Goal: Information Seeking & Learning: Learn about a topic

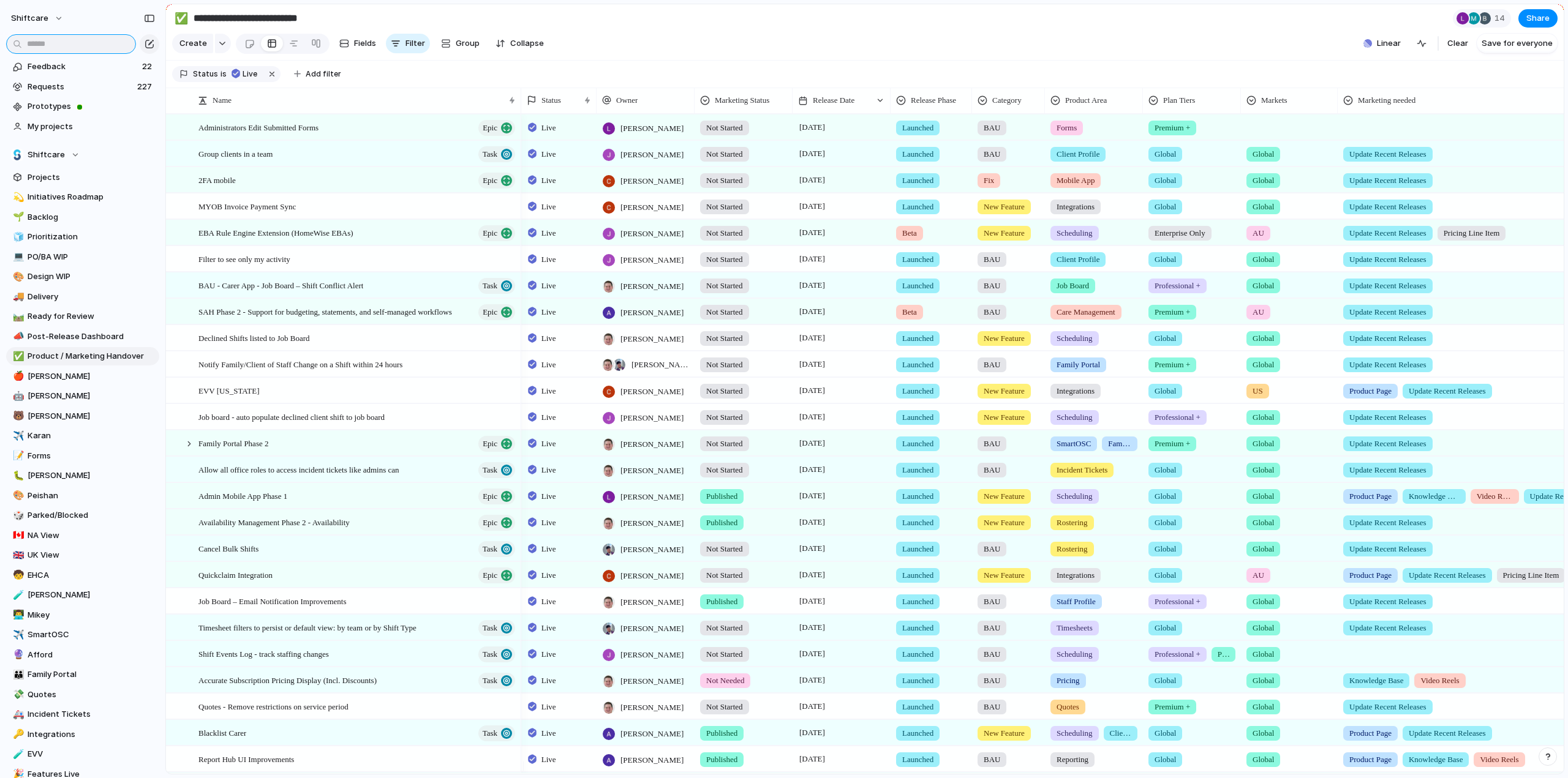
click at [86, 47] on input "text" at bounding box center [70, 44] width 130 height 20
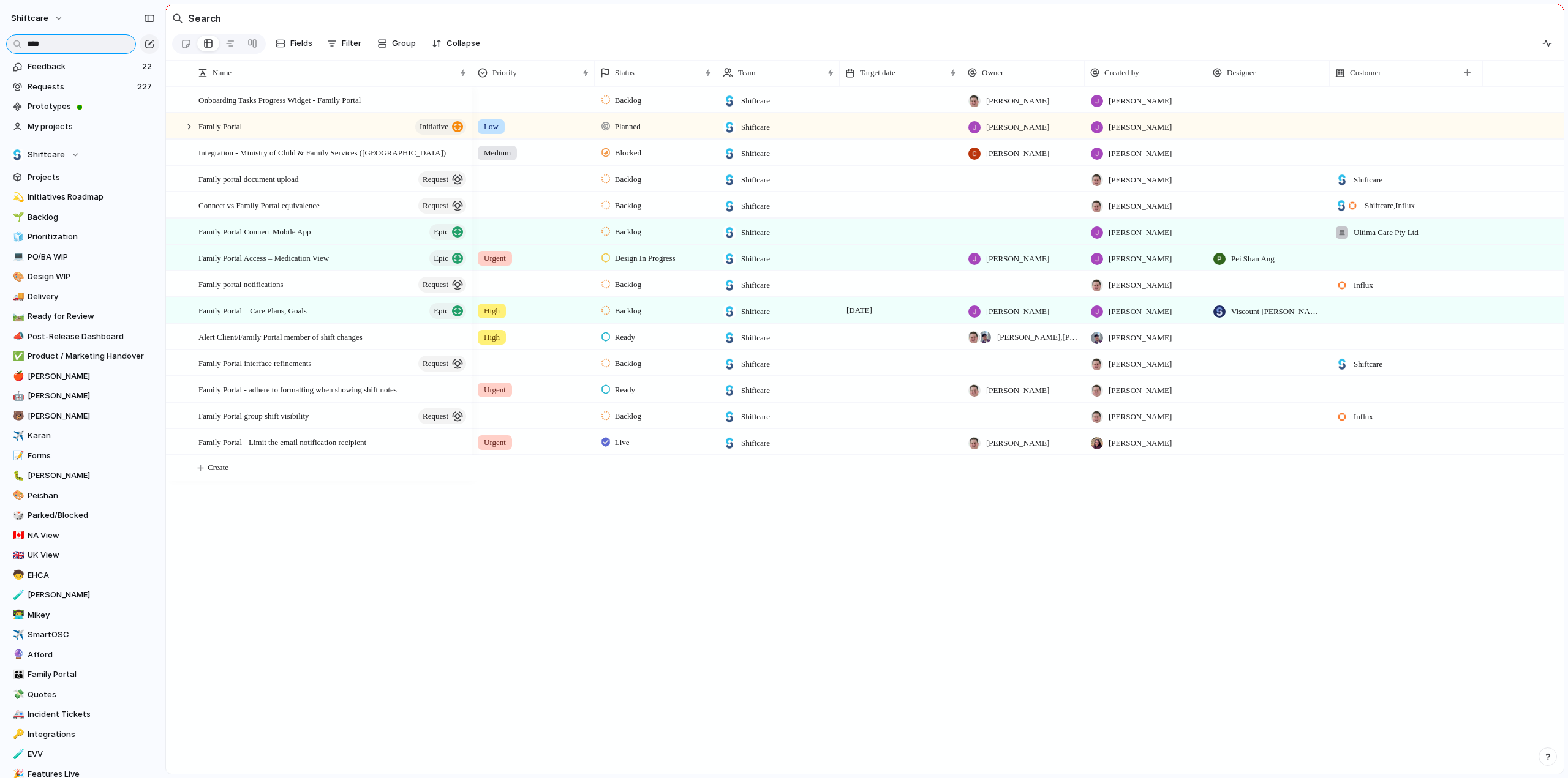
click at [51, 43] on input "****" at bounding box center [70, 44] width 130 height 20
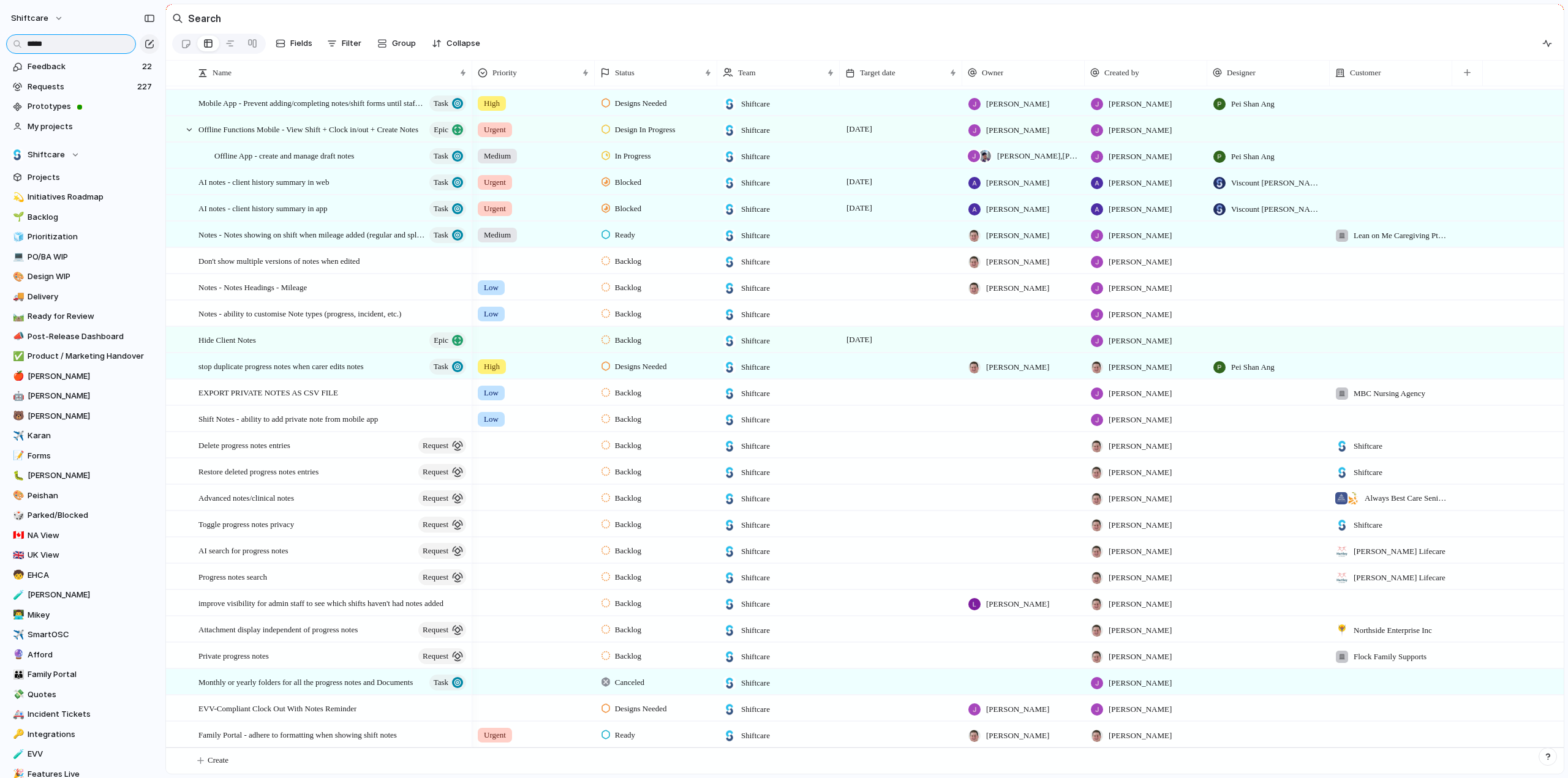
scroll to position [57, 0]
type input "*****"
click at [277, 738] on span "Family Portal - adhere to formatting when showing shift notes" at bounding box center [297, 734] width 198 height 14
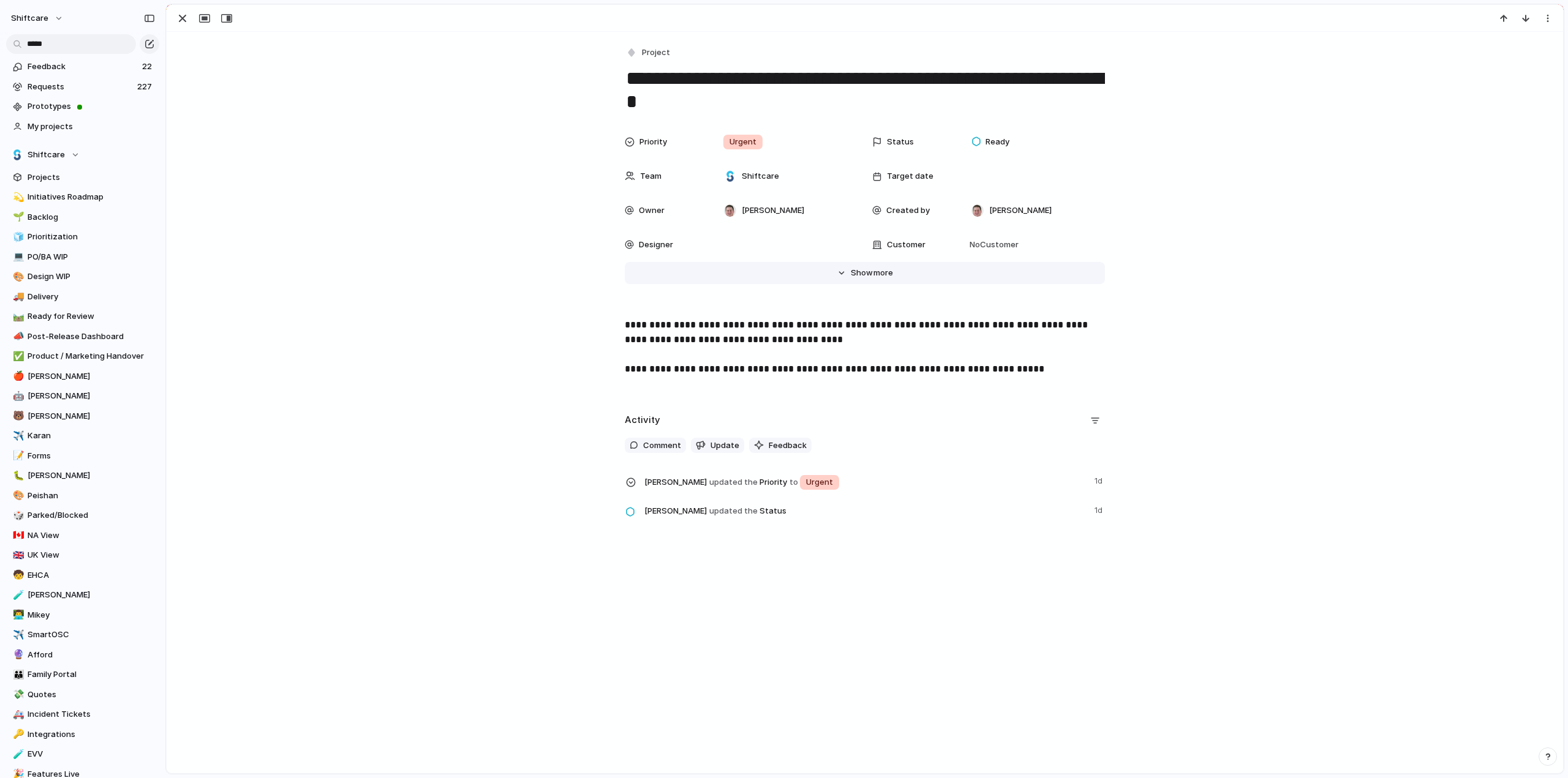
click at [856, 270] on span "Show" at bounding box center [862, 273] width 22 height 12
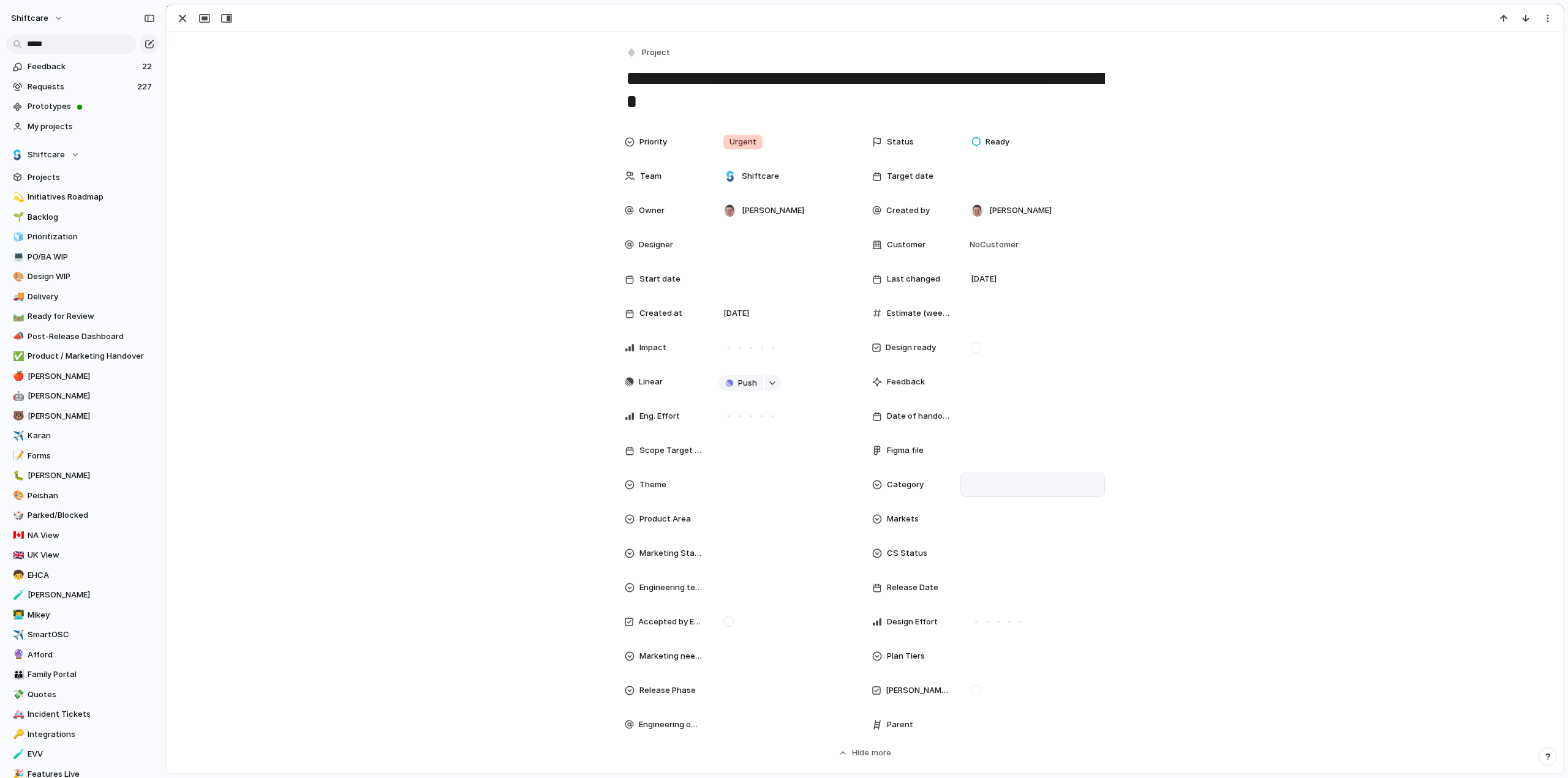
scroll to position [123, 0]
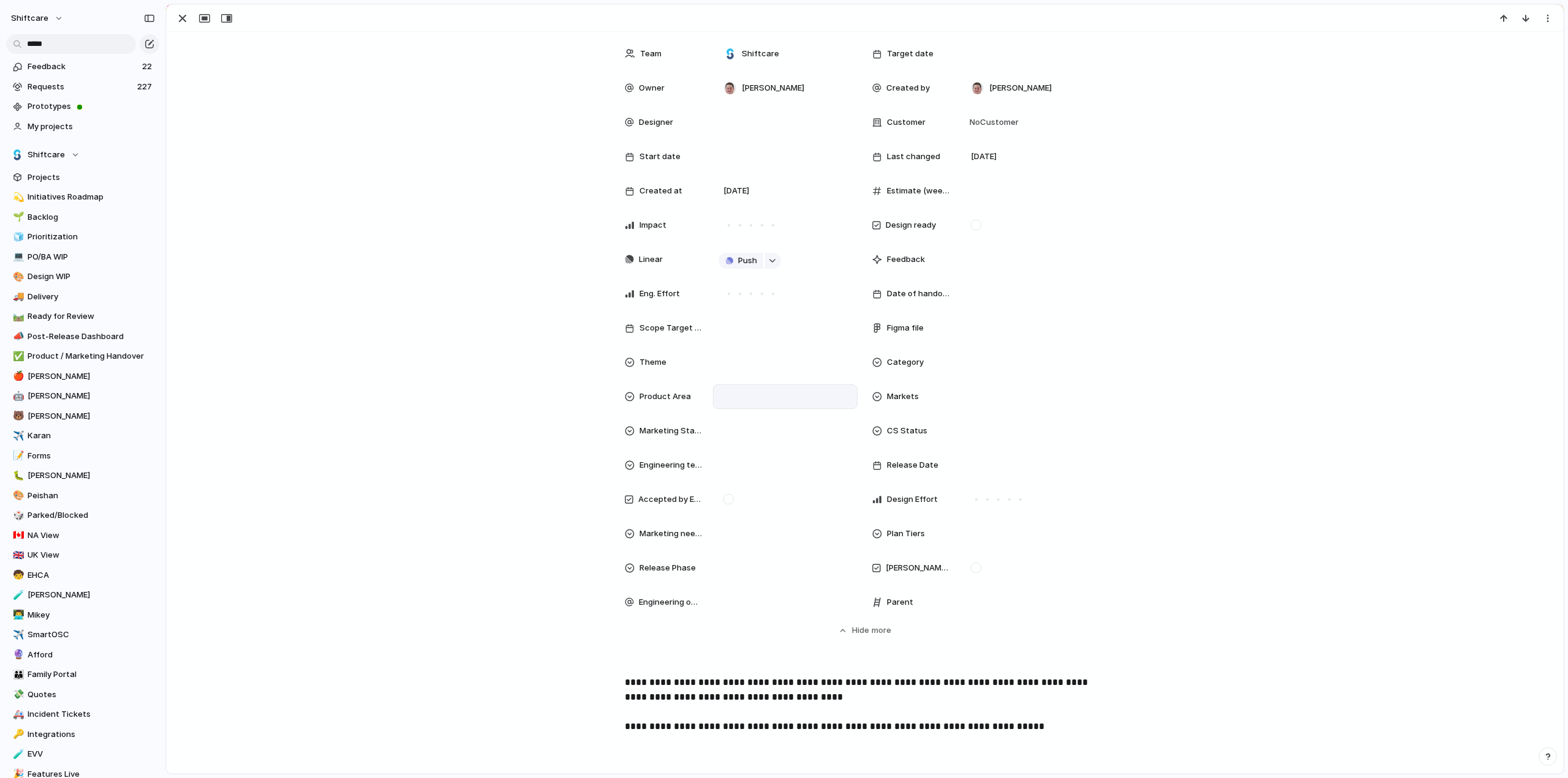
click at [786, 394] on div at bounding box center [785, 396] width 134 height 13
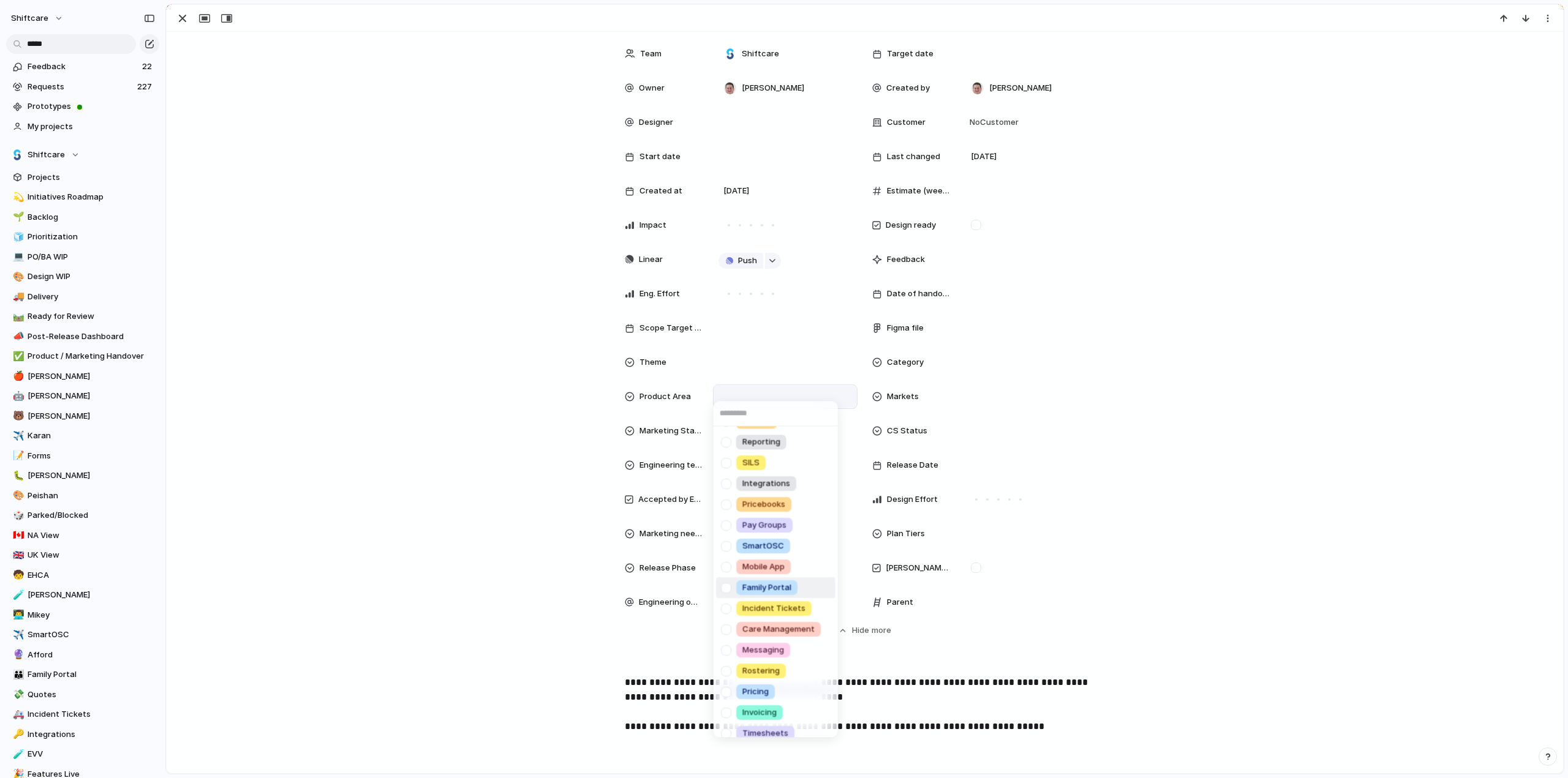
click at [725, 589] on div at bounding box center [726, 588] width 21 height 21
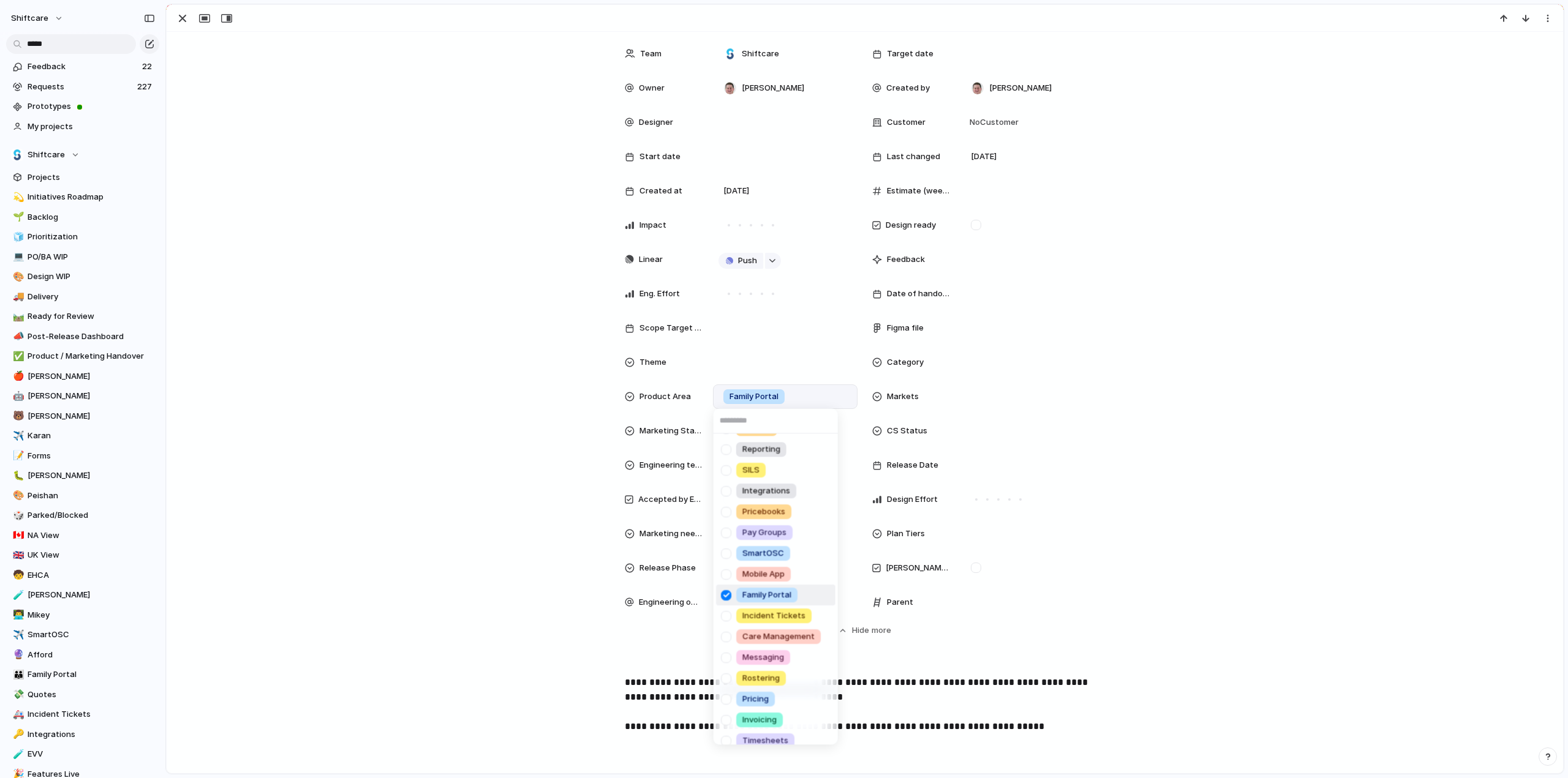
click at [377, 493] on div "Scheduling Client Profile Staff Profile Job Board Forms Quotes Reporting SILS I…" at bounding box center [784, 389] width 1568 height 778
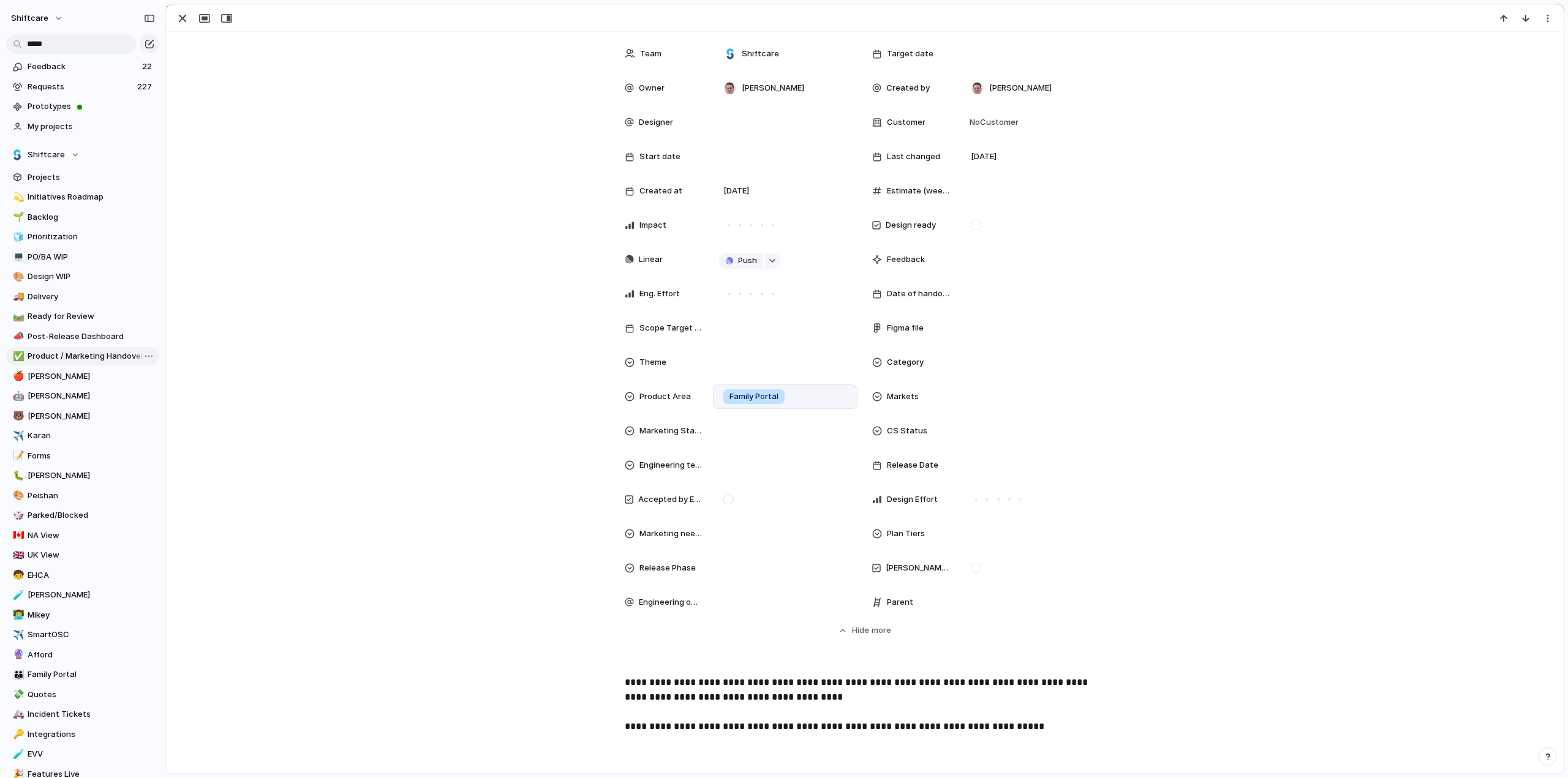
click at [55, 349] on link "✅ Product / Marketing Handover" at bounding box center [82, 356] width 153 height 18
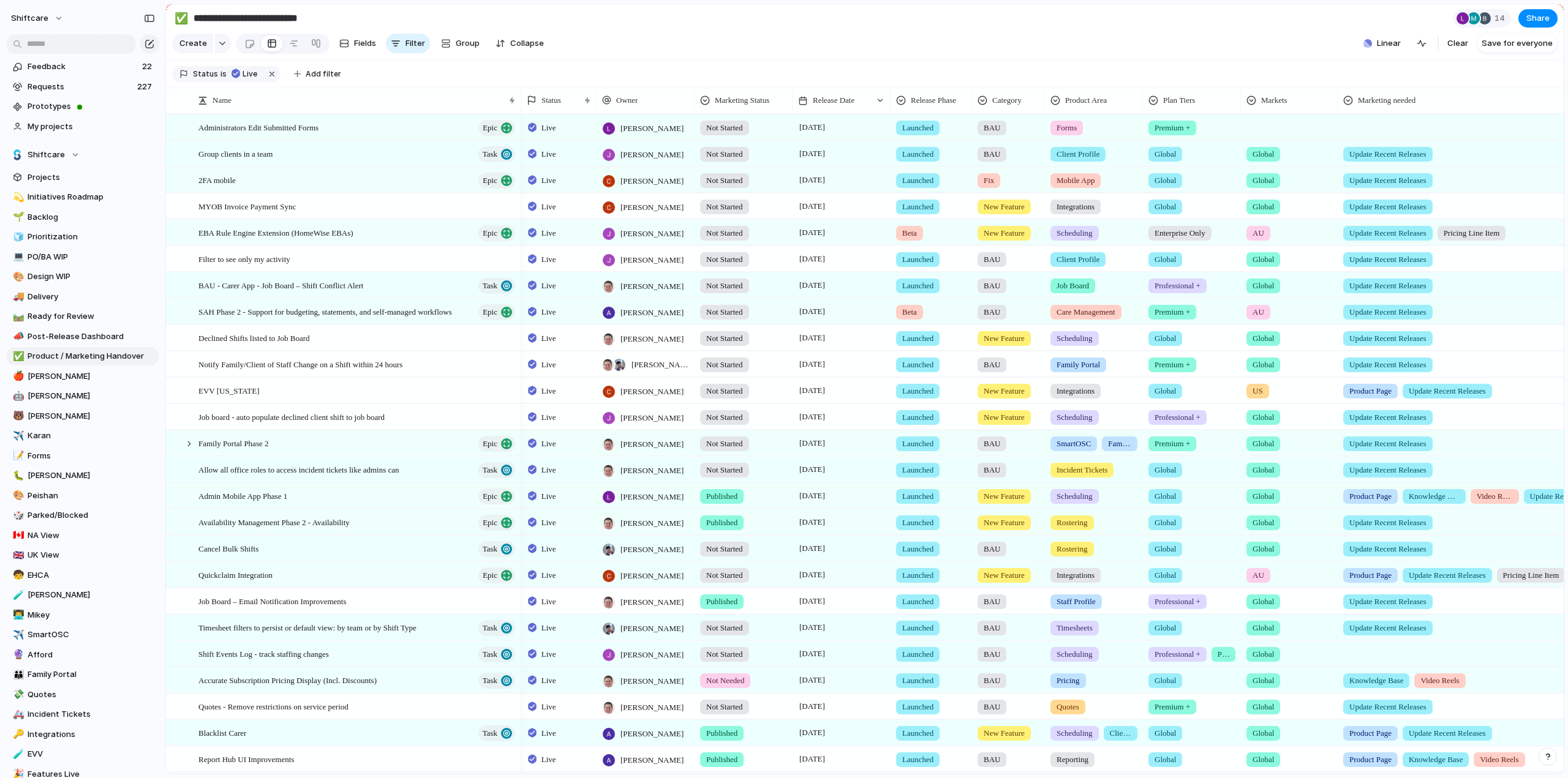
click at [46, 307] on div "💫 Initiatives Roadmap 🌱 Backlog 🧊 Prioritization 💻 PO/BA WIP 🎨 Design WIP 🚚 Del…" at bounding box center [82, 575] width 153 height 774
click at [43, 299] on span "Delivery" at bounding box center [92, 297] width 128 height 12
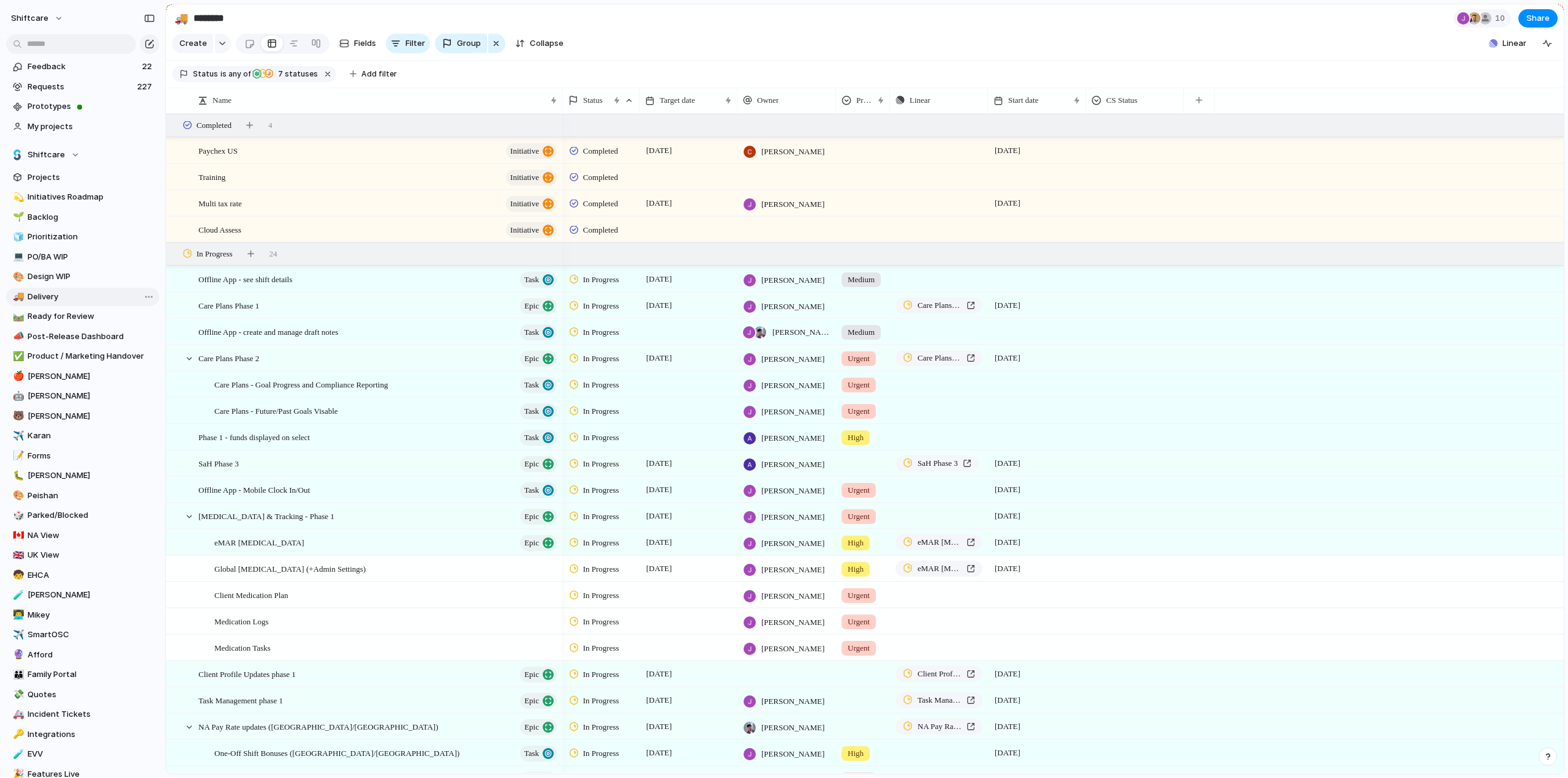
type input "********"
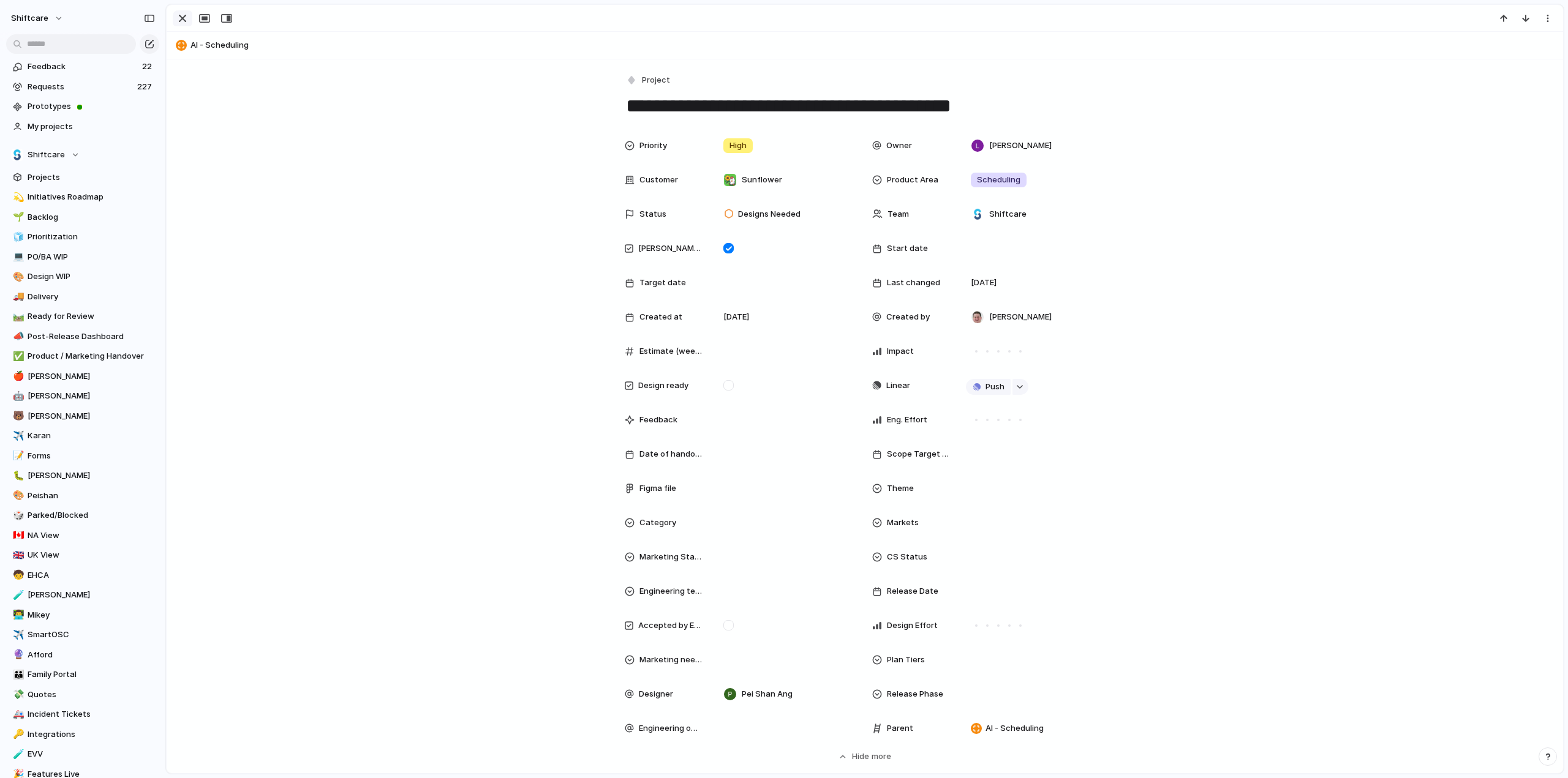
click at [182, 18] on div "button" at bounding box center [183, 18] width 15 height 15
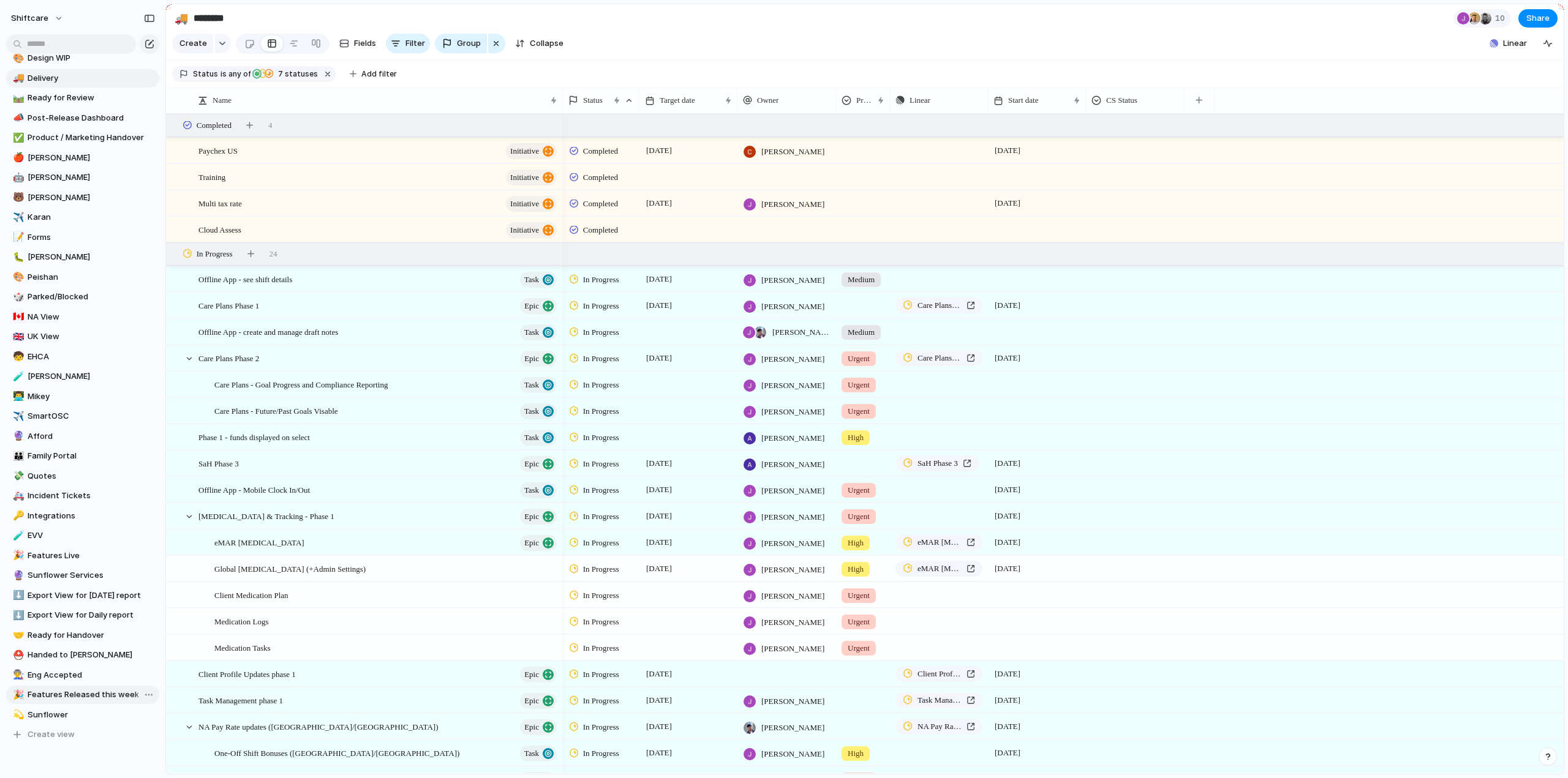
scroll to position [283, 0]
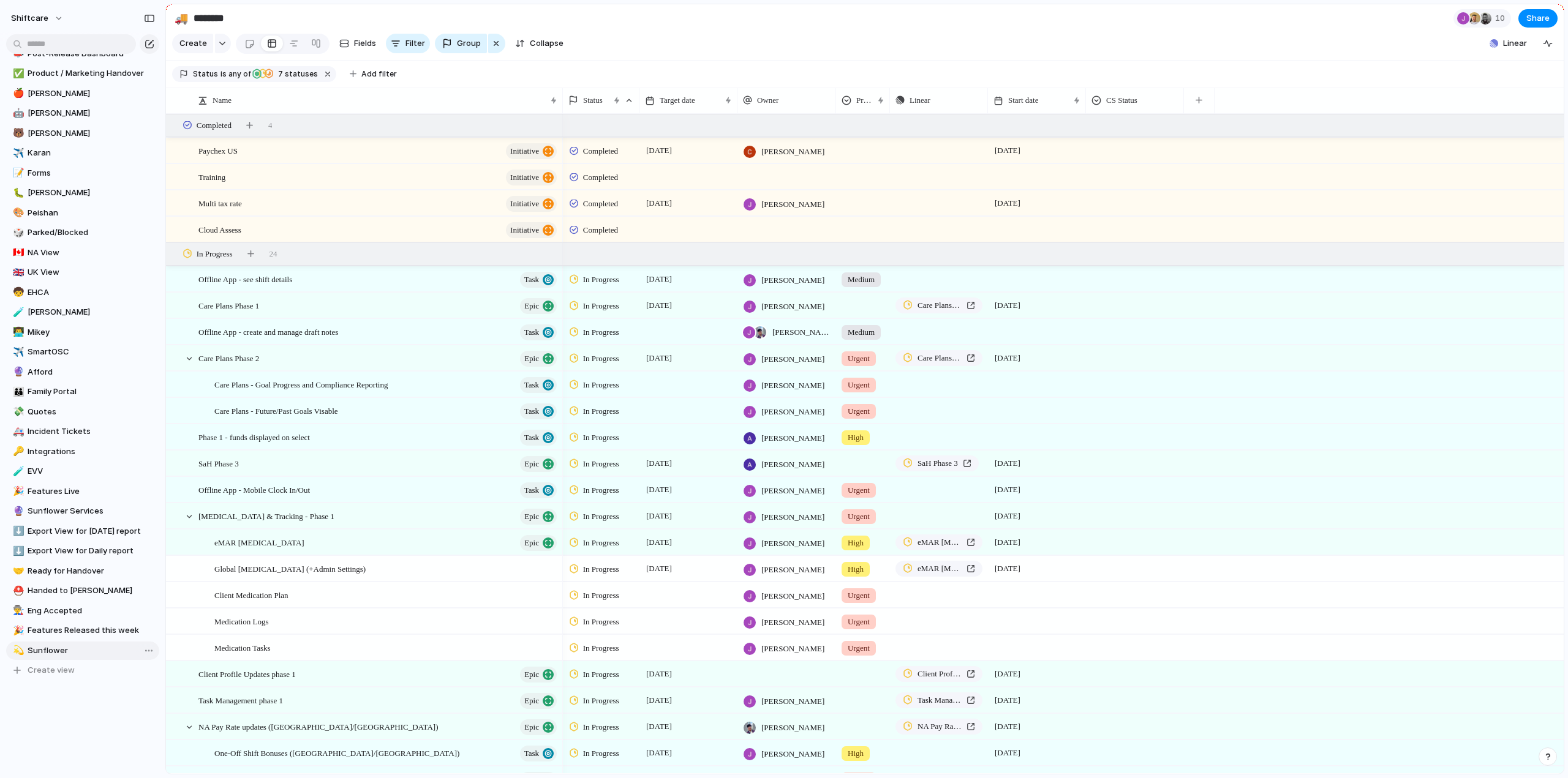
click at [40, 645] on span "Sunflower" at bounding box center [92, 651] width 128 height 12
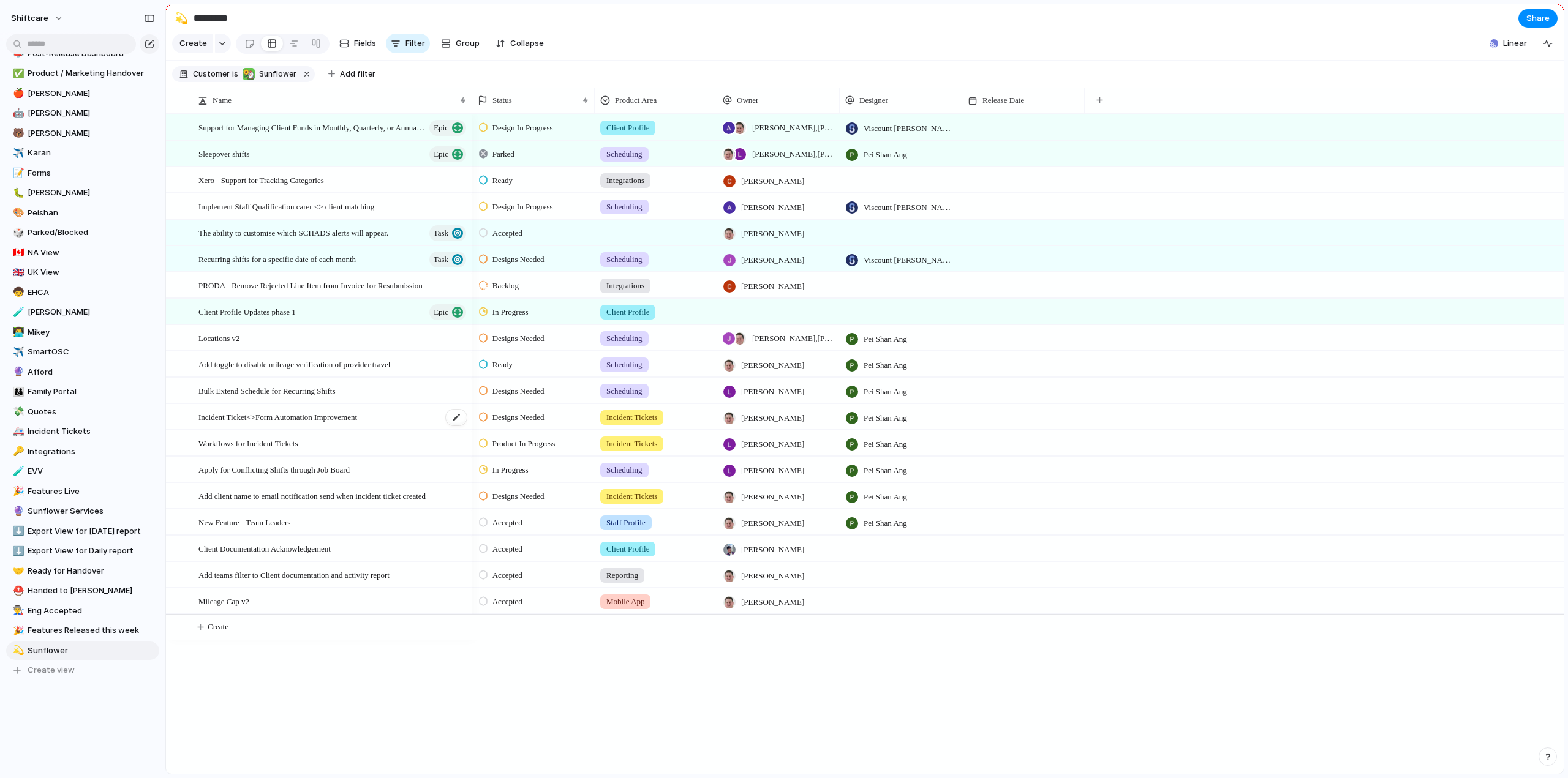
click at [217, 423] on span "Incident Ticket<>Form Automation Improvement" at bounding box center [277, 416] width 159 height 14
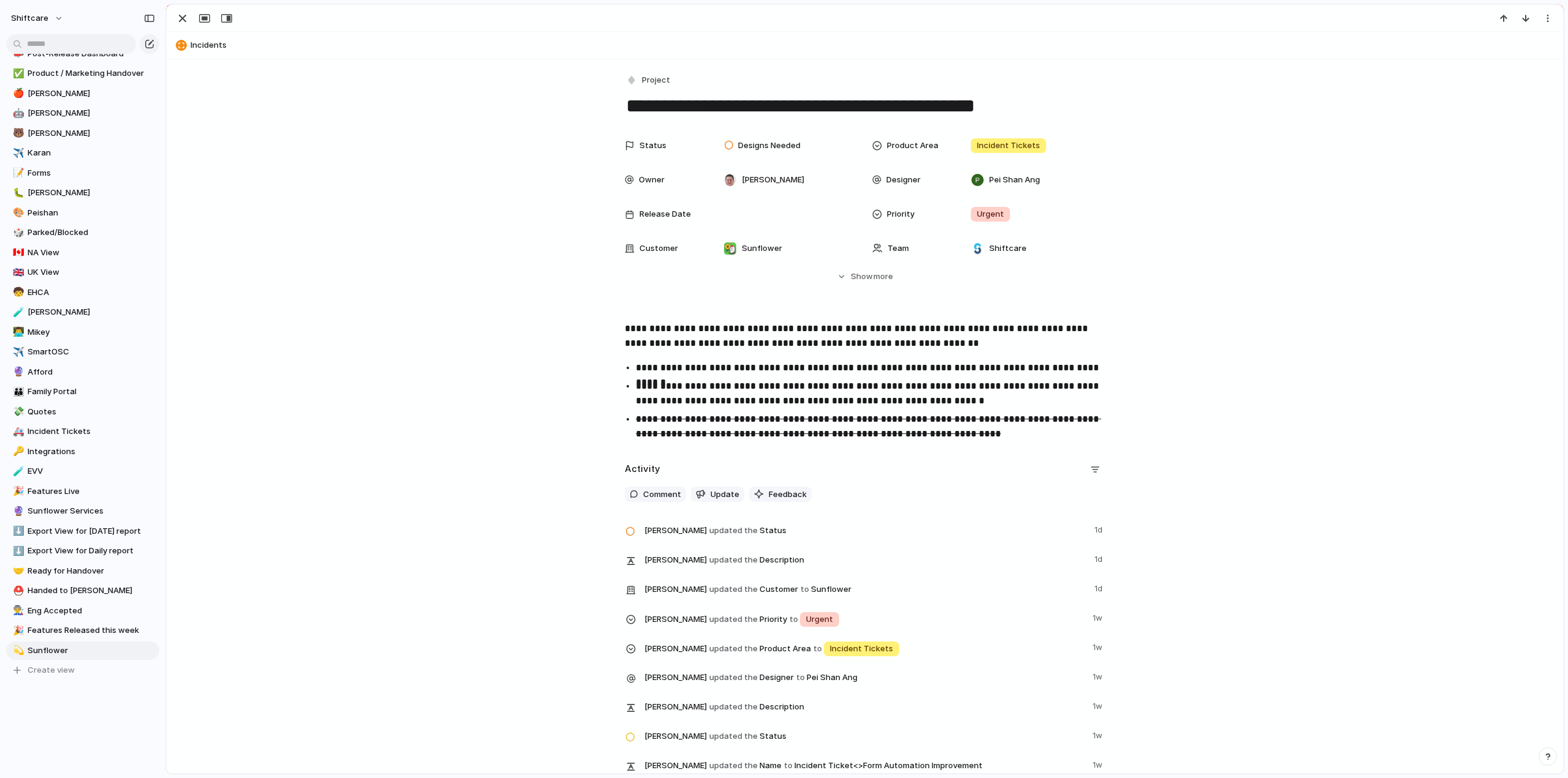
drag, startPoint x: 183, startPoint y: 21, endPoint x: 417, endPoint y: 539, distance: 568.4
click at [417, 539] on div "**********" at bounding box center [865, 389] width 1398 height 770
click at [733, 421] on s "**********" at bounding box center [868, 426] width 465 height 24
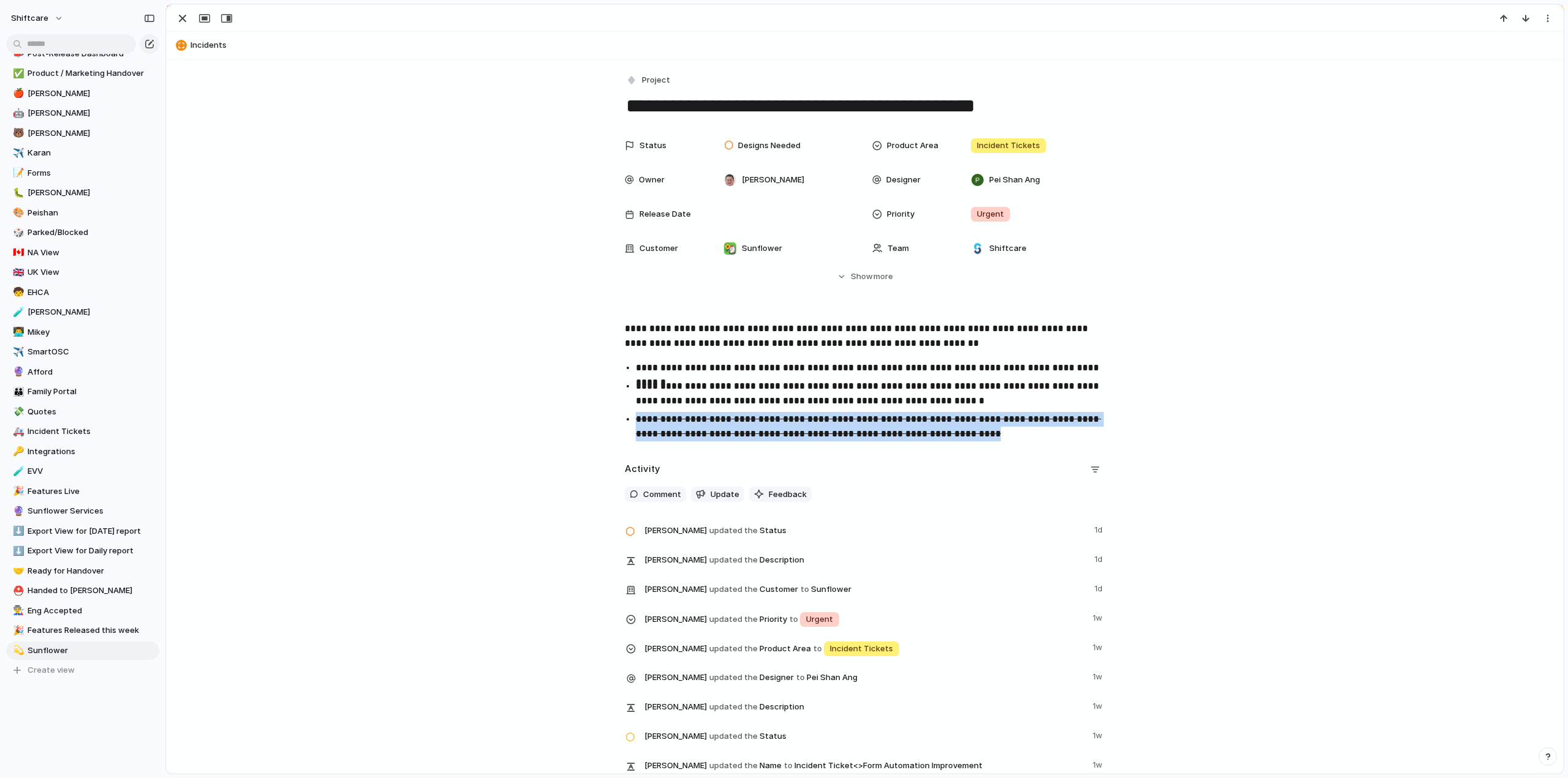
click at [733, 421] on s "**********" at bounding box center [868, 426] width 465 height 24
click at [841, 392] on button "button" at bounding box center [843, 393] width 24 height 20
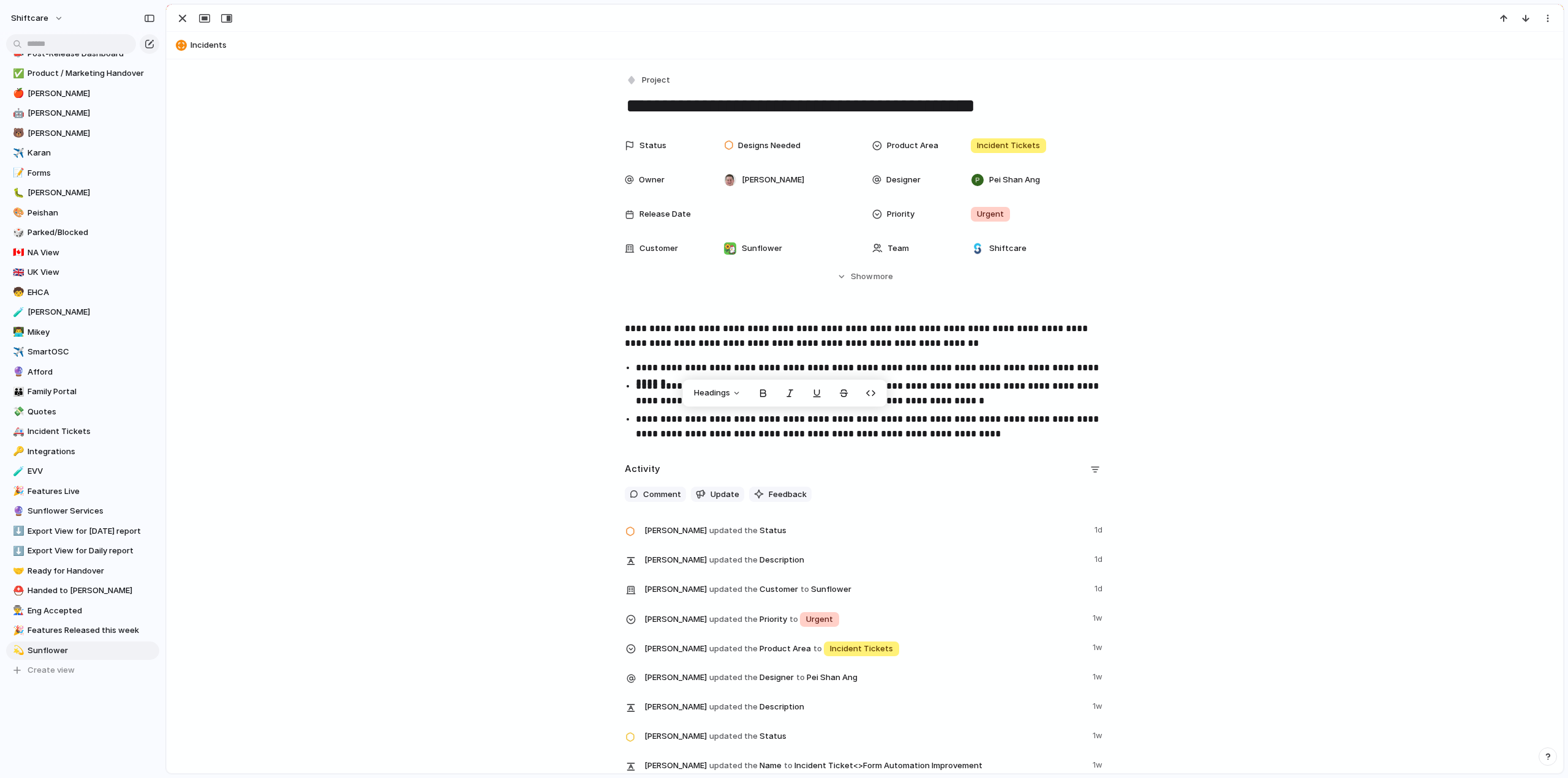
click at [414, 455] on div "**********" at bounding box center [865, 423] width 1396 height 727
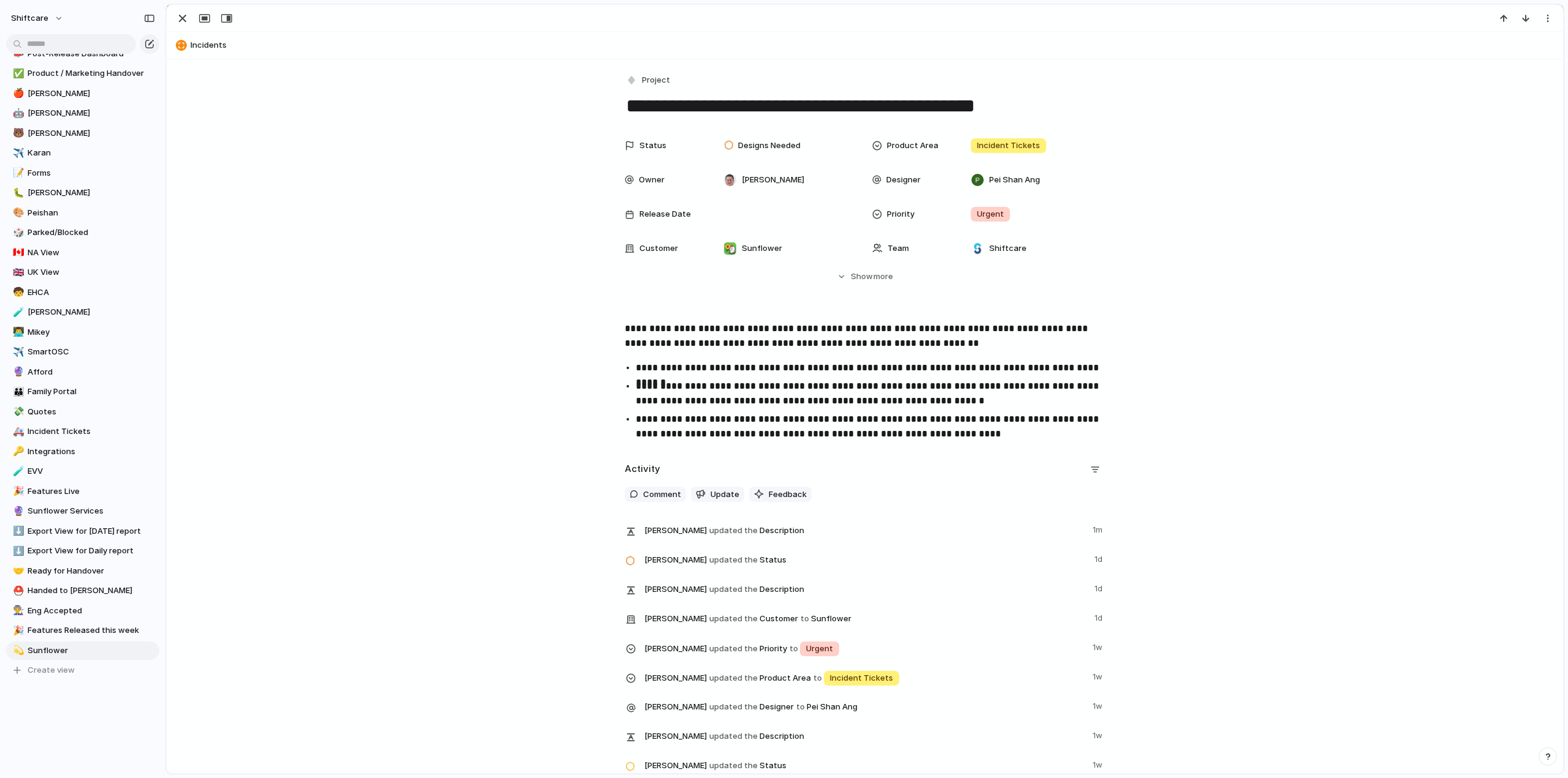
click at [573, 368] on div "**********" at bounding box center [865, 383] width 1367 height 124
click at [522, 272] on div "Status Designs Needed Product Area Incident Tickets Owner Paul Slater Designer …" at bounding box center [865, 208] width 1367 height 150
click at [180, 16] on div "button" at bounding box center [183, 18] width 15 height 15
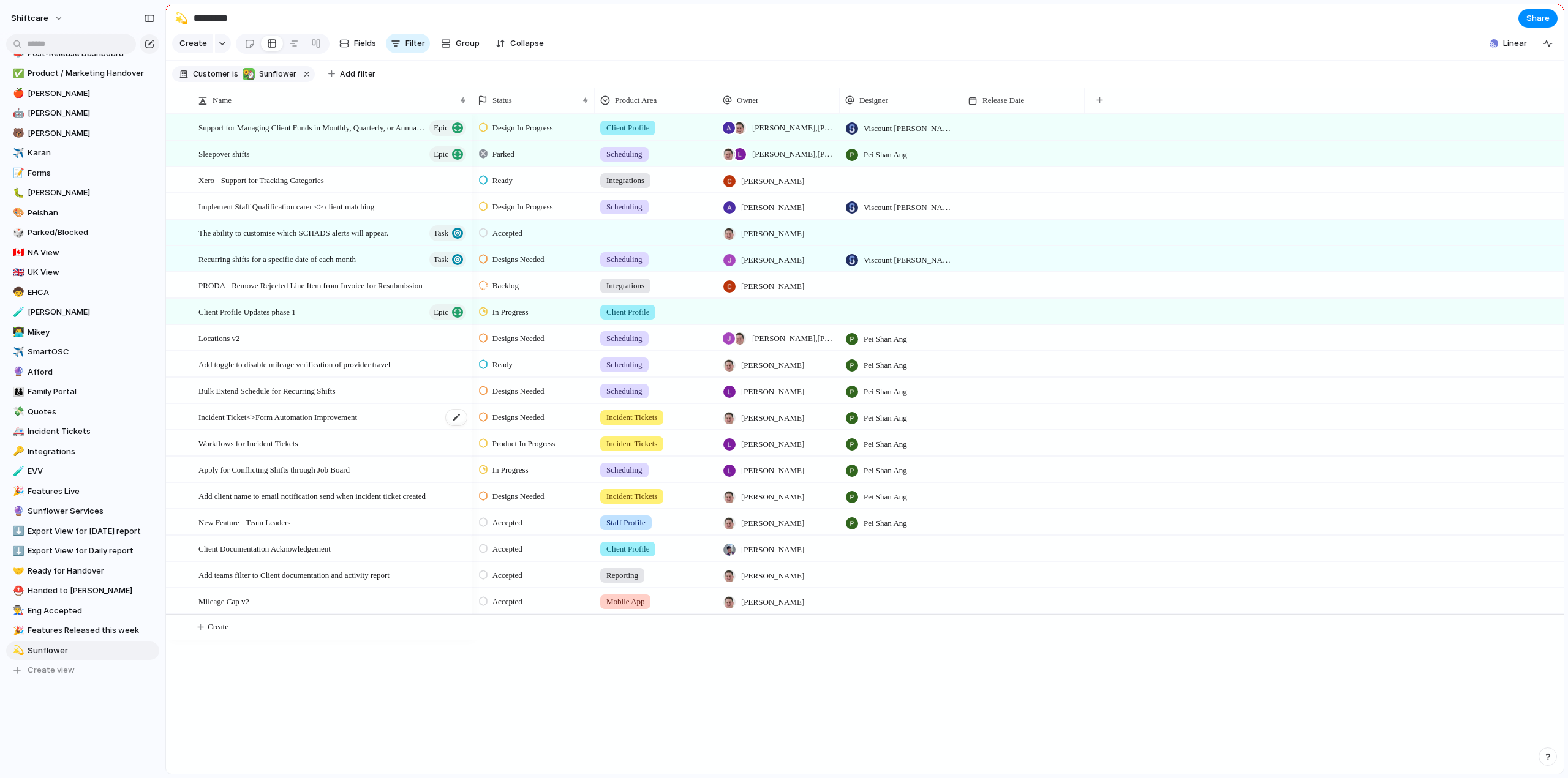
click at [242, 423] on span "Incident Ticket<>Form Automation Improvement" at bounding box center [277, 416] width 159 height 14
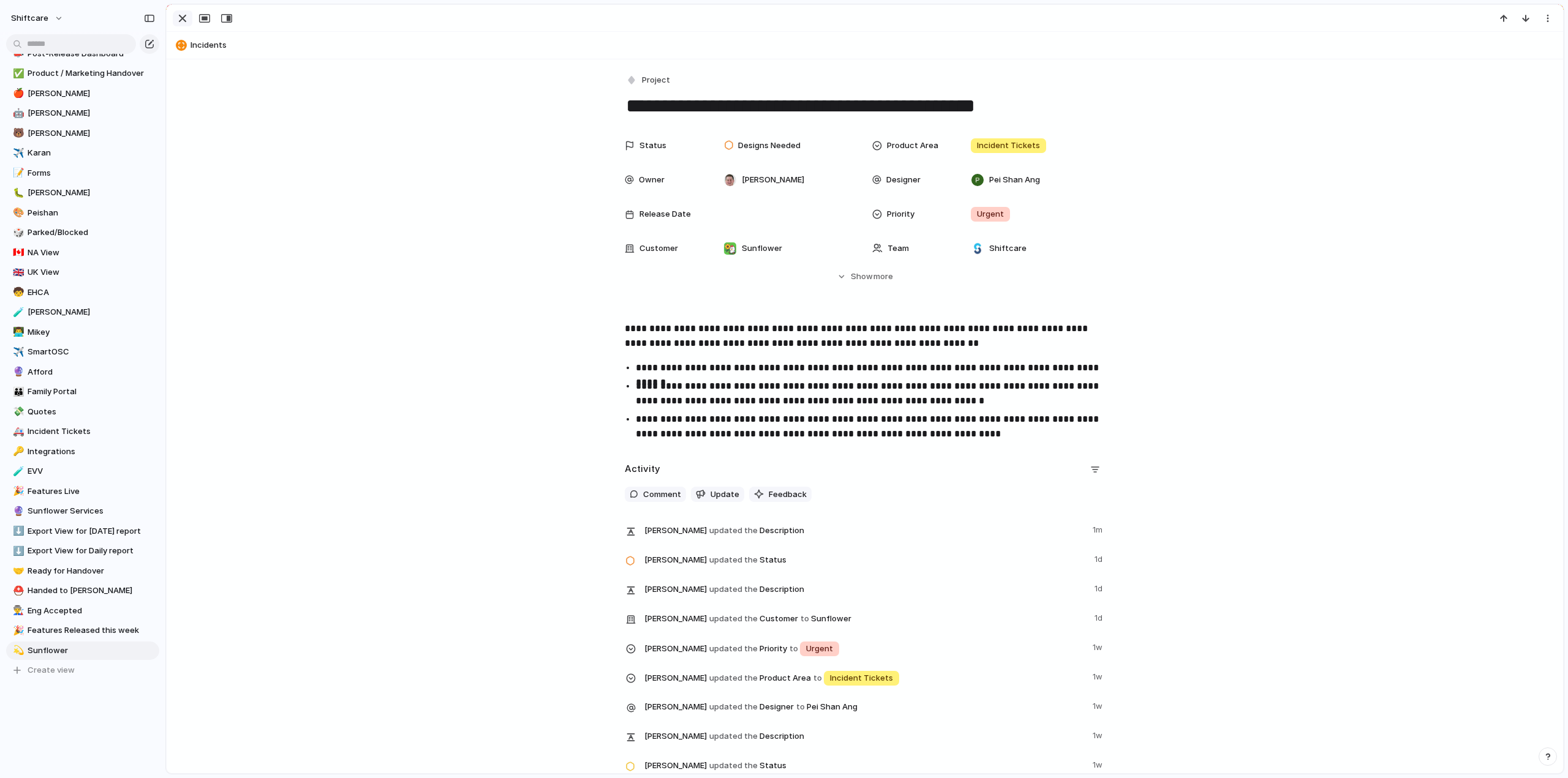
click at [186, 17] on div "button" at bounding box center [183, 18] width 15 height 15
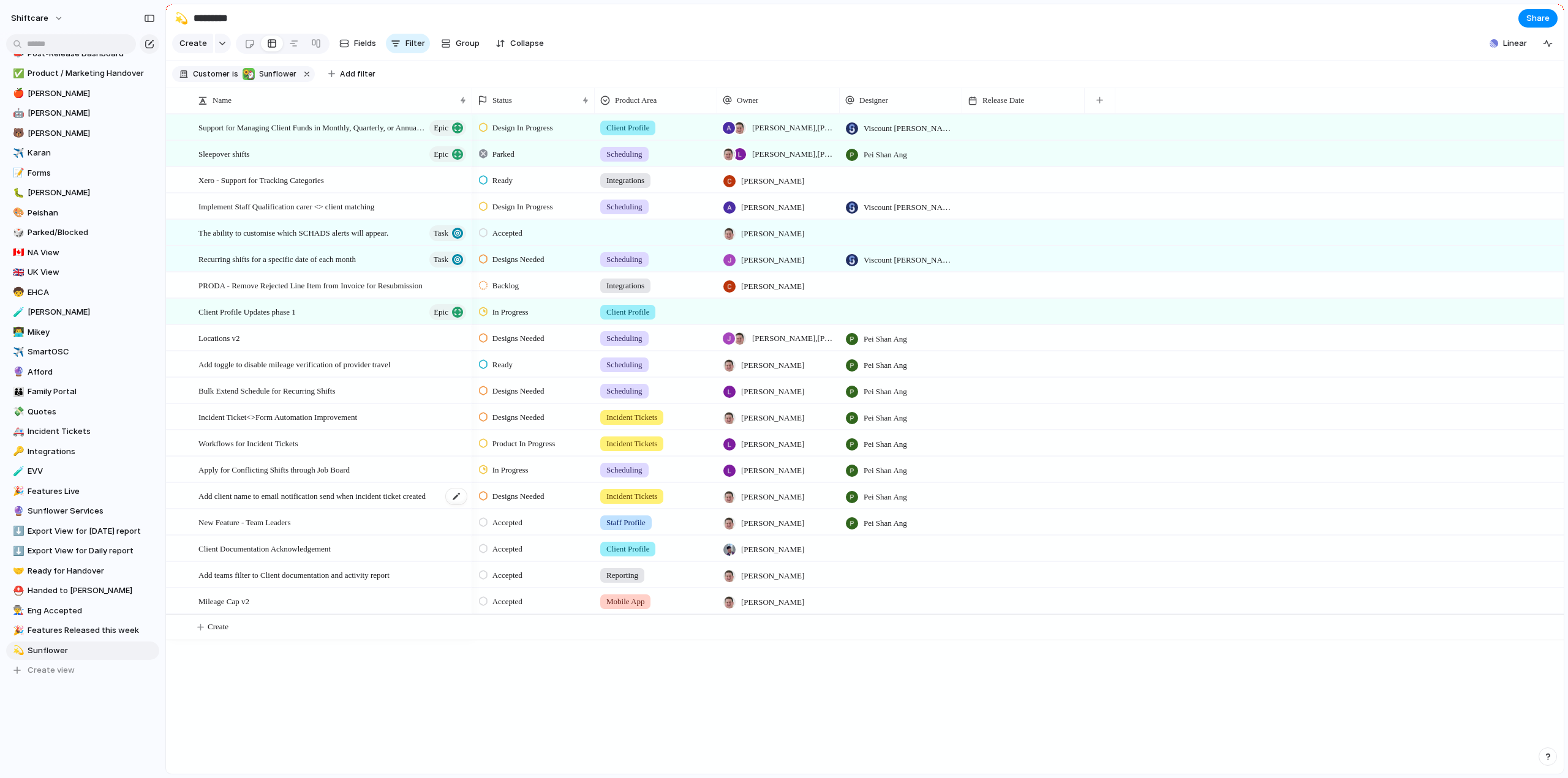
click at [237, 509] on div "Add client name to email notification send when incident ticket created" at bounding box center [333, 496] width 269 height 25
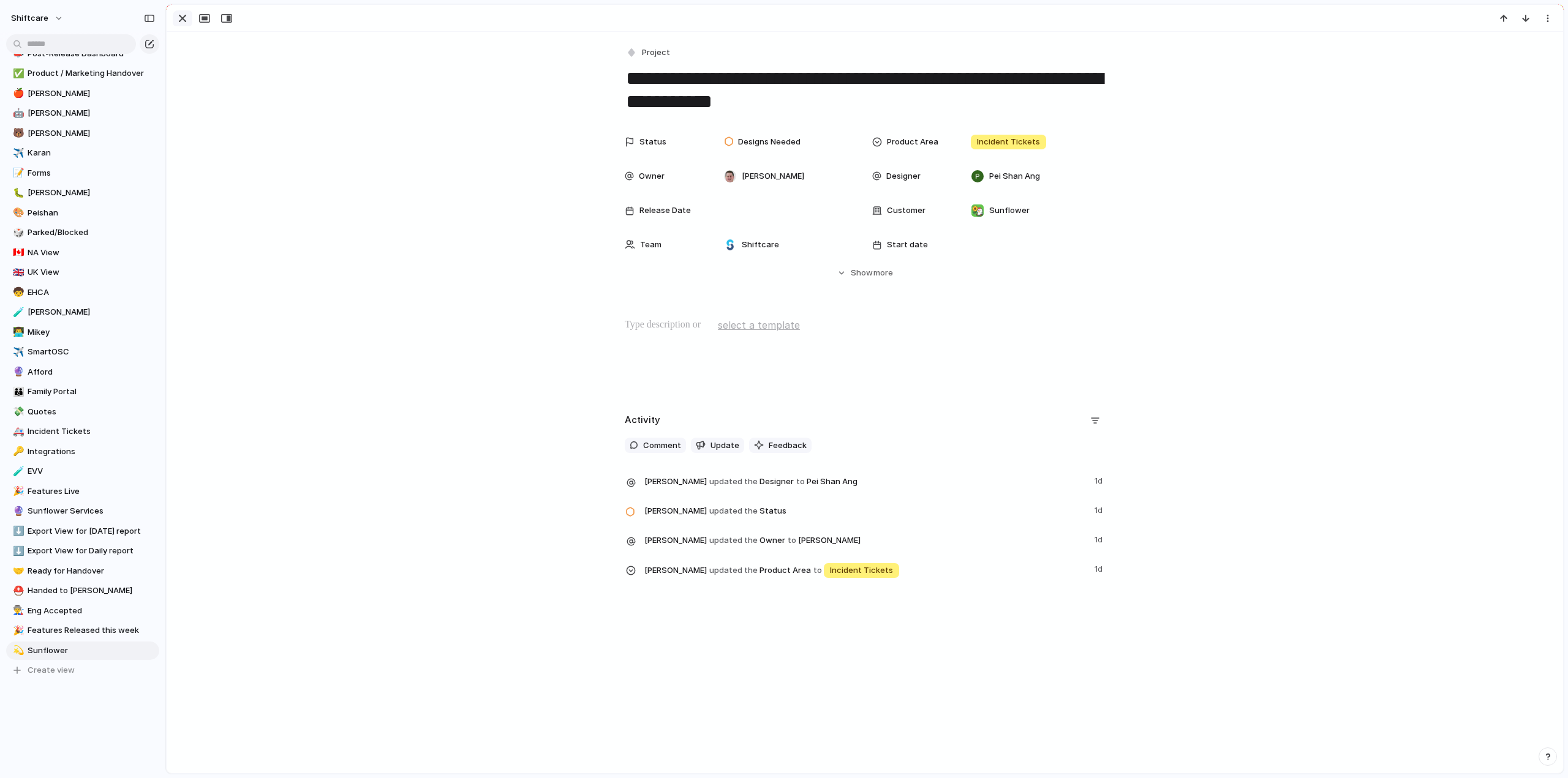
click at [180, 21] on div "button" at bounding box center [183, 18] width 15 height 15
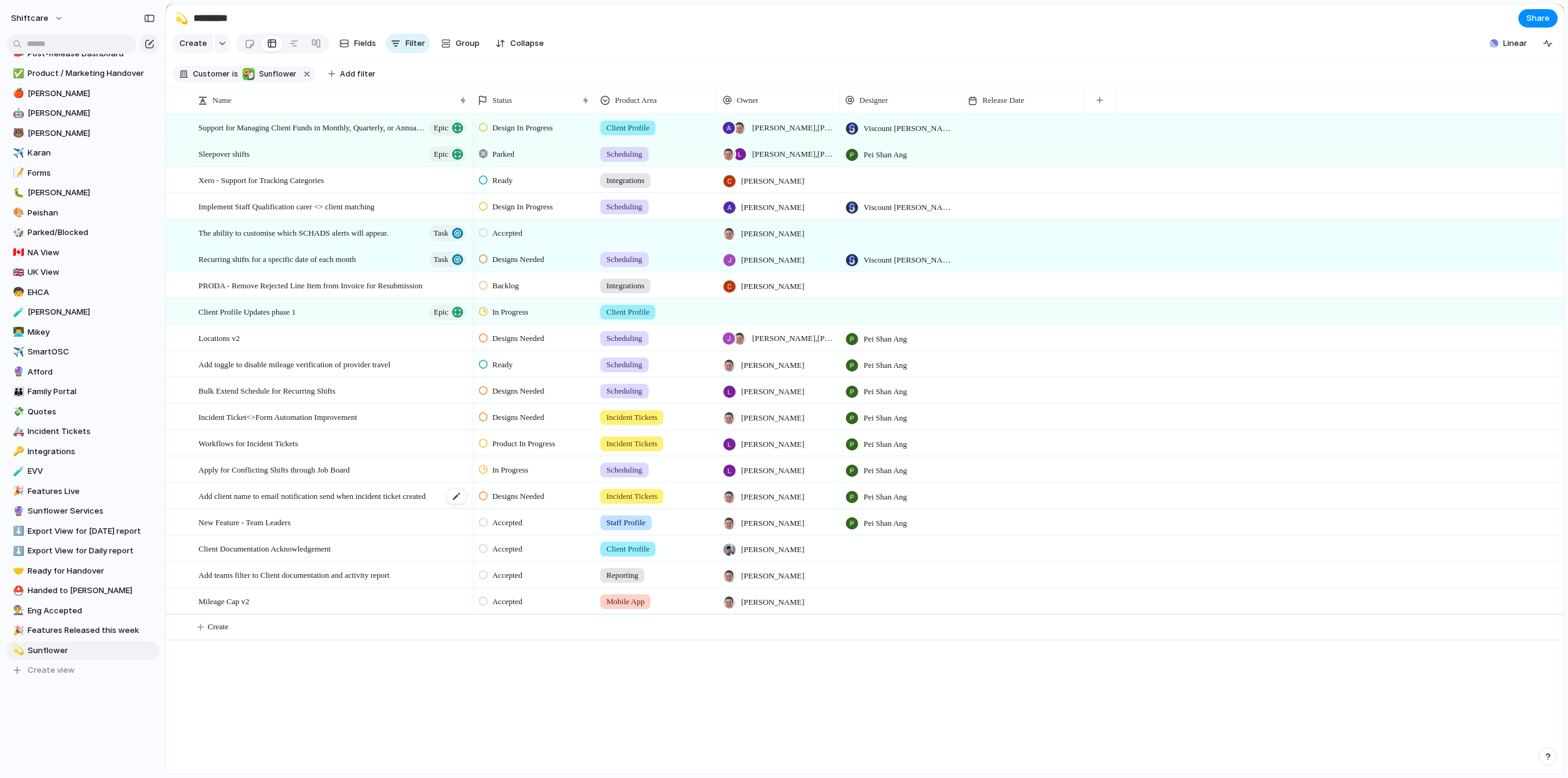
click at [231, 503] on span "Add client name to email notification send when incident ticket created" at bounding box center [312, 495] width 228 height 14
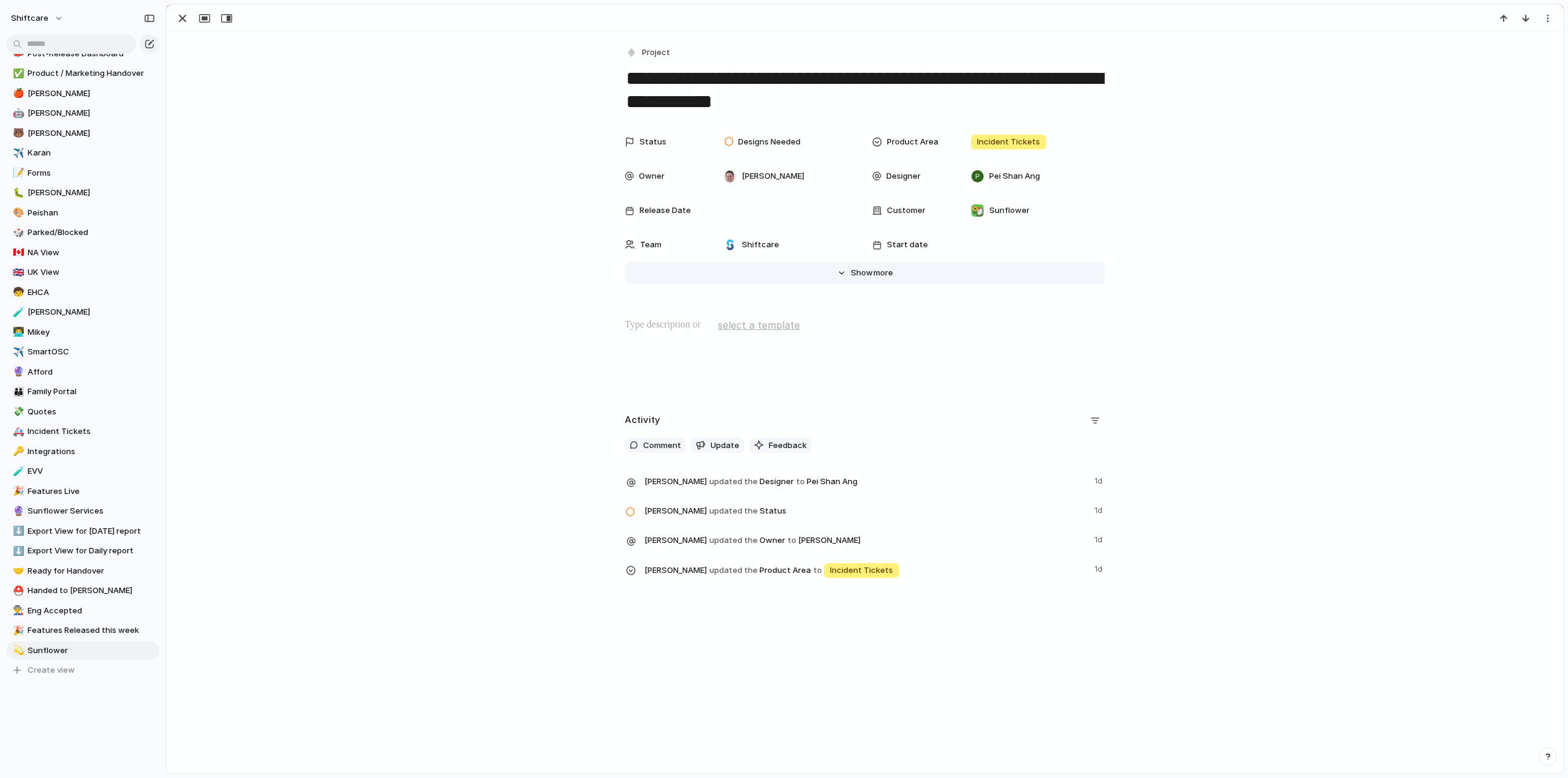
click at [835, 275] on button "Hide Show more" at bounding box center [865, 273] width 480 height 22
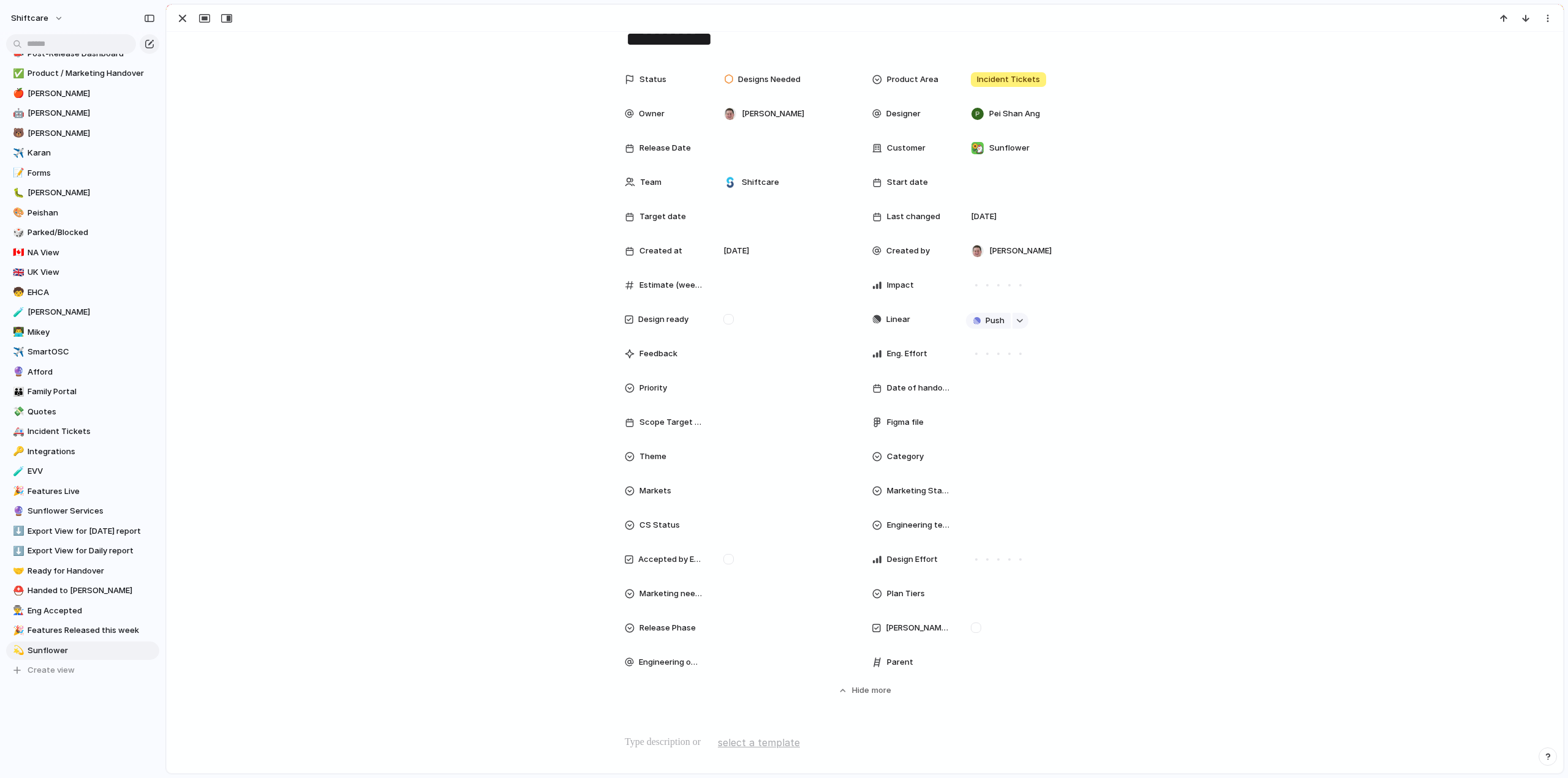
scroll to position [123, 0]
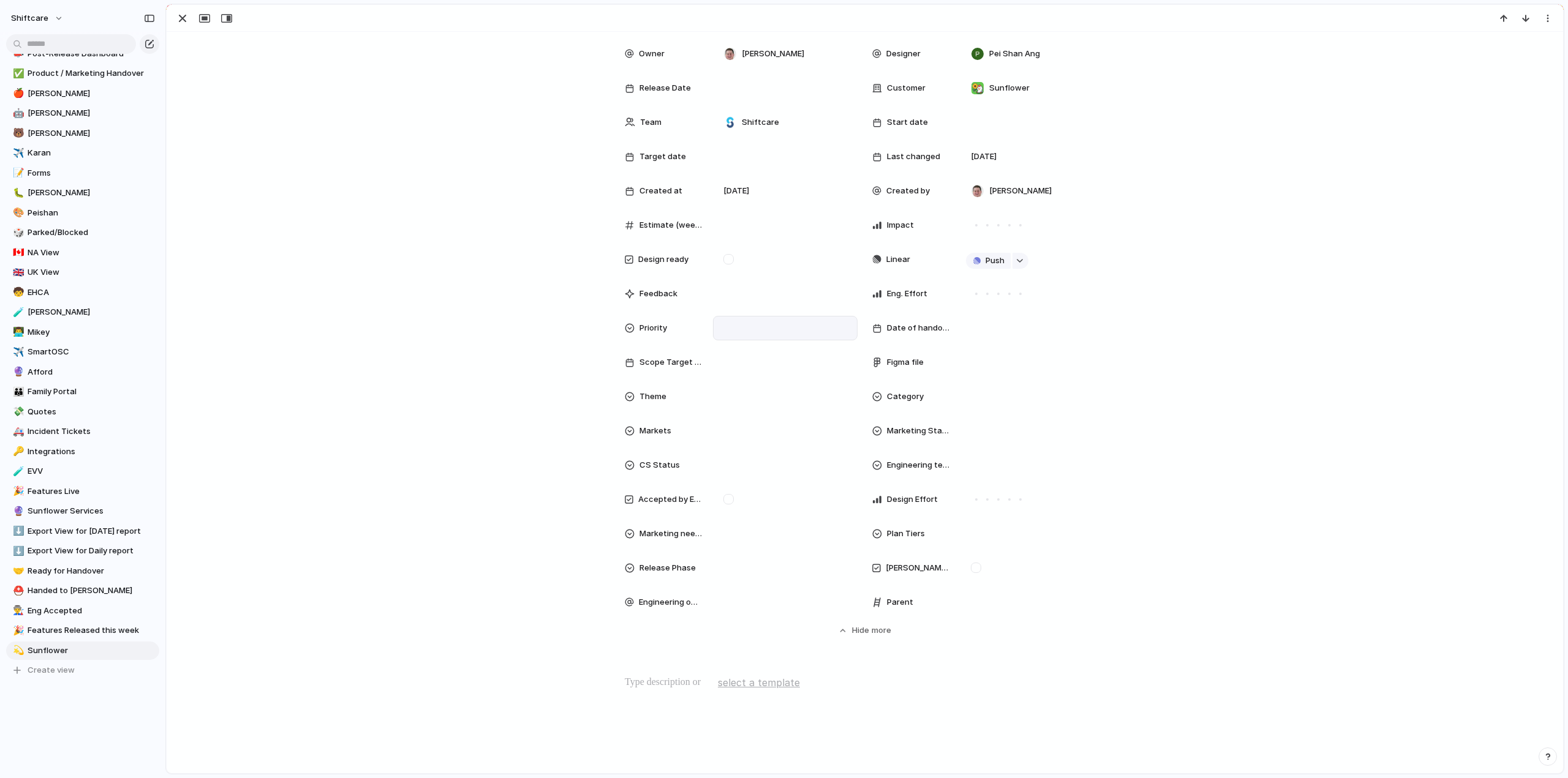
click at [760, 327] on div at bounding box center [785, 328] width 134 height 13
click at [411, 341] on div "Urgent High Medium Low No Priority" at bounding box center [784, 389] width 1568 height 778
click at [749, 324] on div at bounding box center [785, 328] width 134 height 13
click at [744, 371] on span "Urgent" at bounding box center [740, 371] width 27 height 12
click at [415, 321] on div "Status Designs Needed Product Area Incident Tickets Owner Paul Slater Designer …" at bounding box center [865, 322] width 1367 height 630
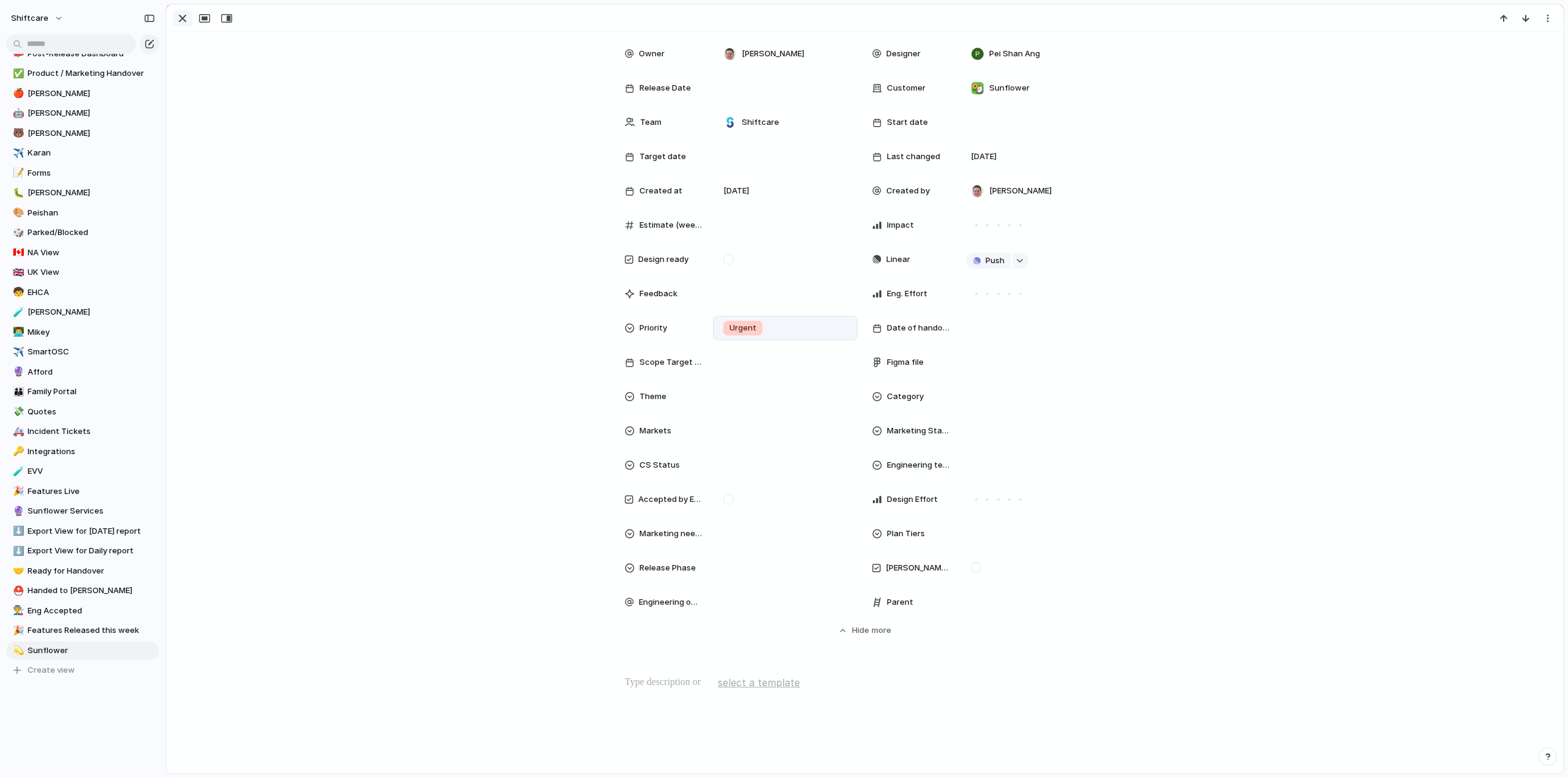
click at [184, 15] on div "button" at bounding box center [183, 18] width 15 height 15
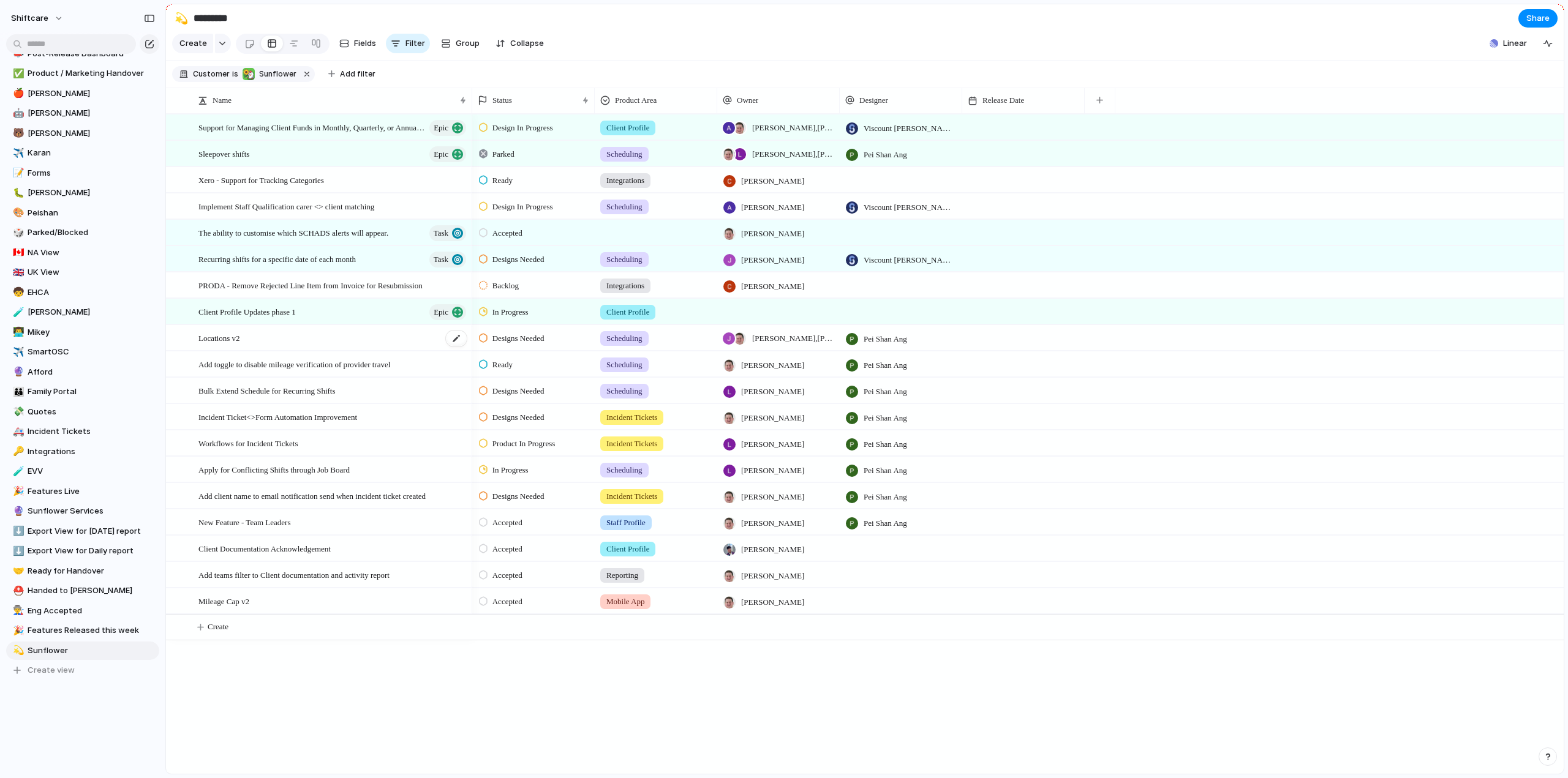
click at [231, 345] on span "Locations v2" at bounding box center [219, 338] width 42 height 14
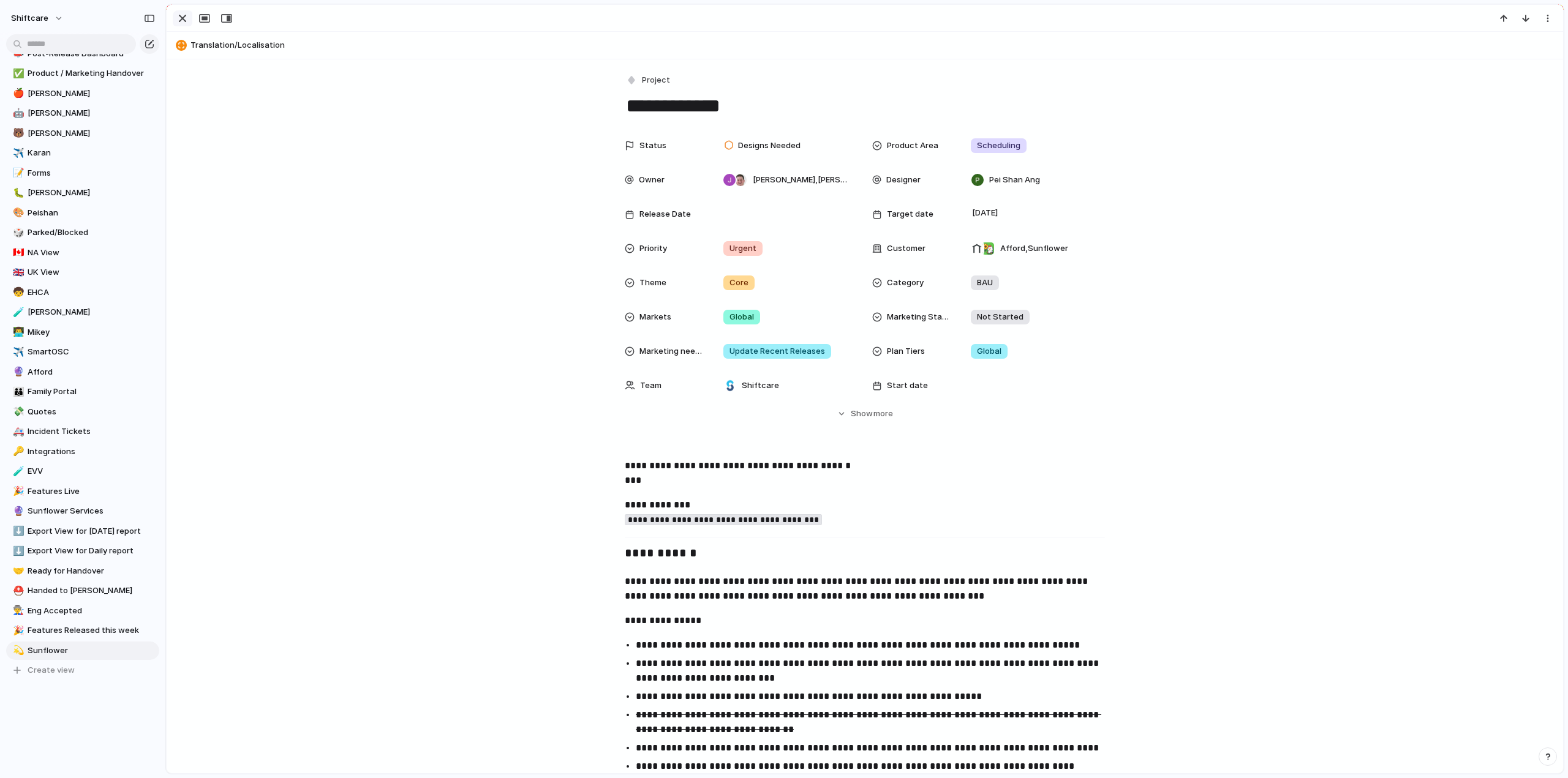
click at [181, 14] on div "button" at bounding box center [183, 18] width 15 height 15
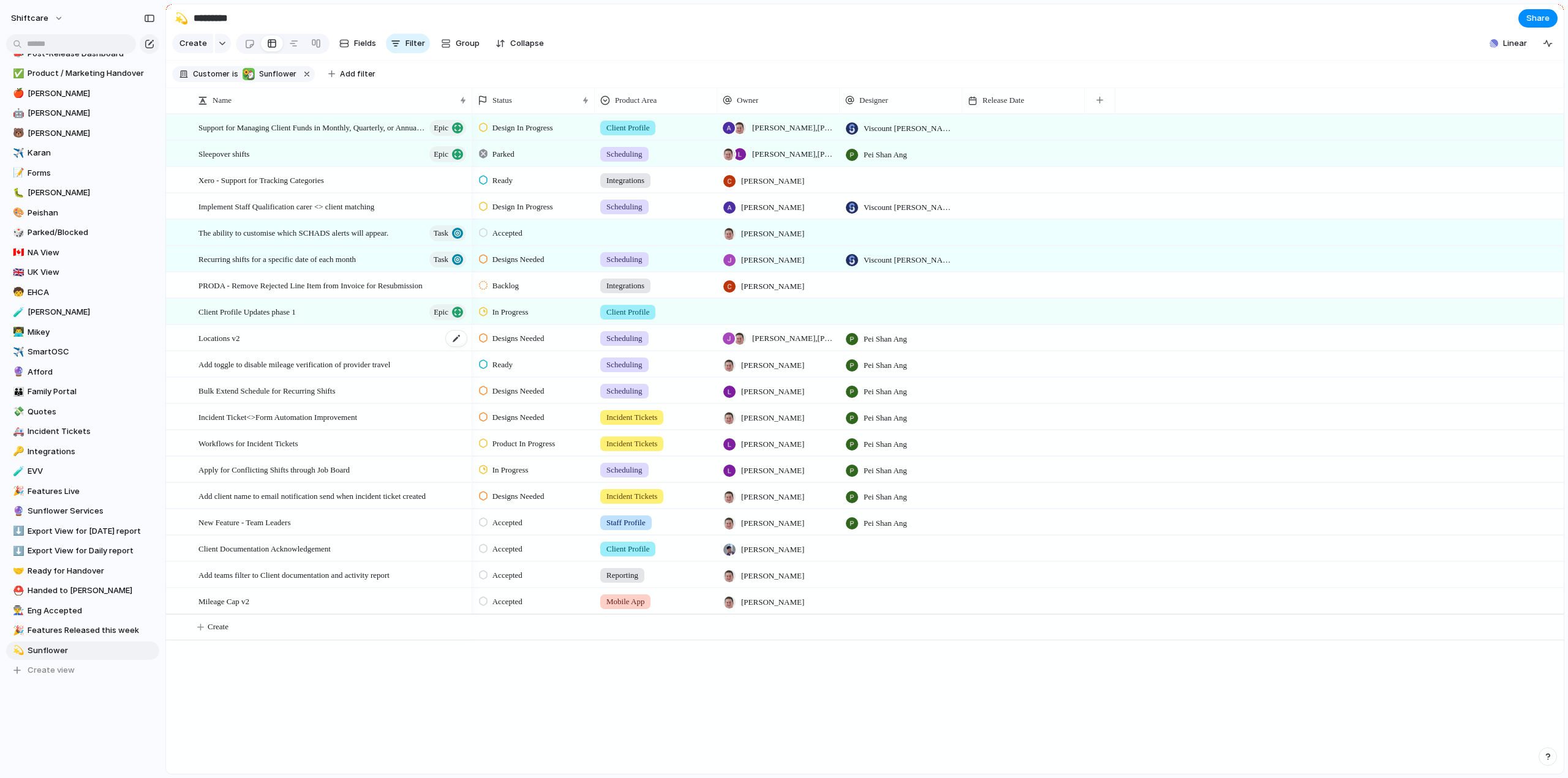
click at [228, 345] on span "Locations v2" at bounding box center [219, 338] width 42 height 14
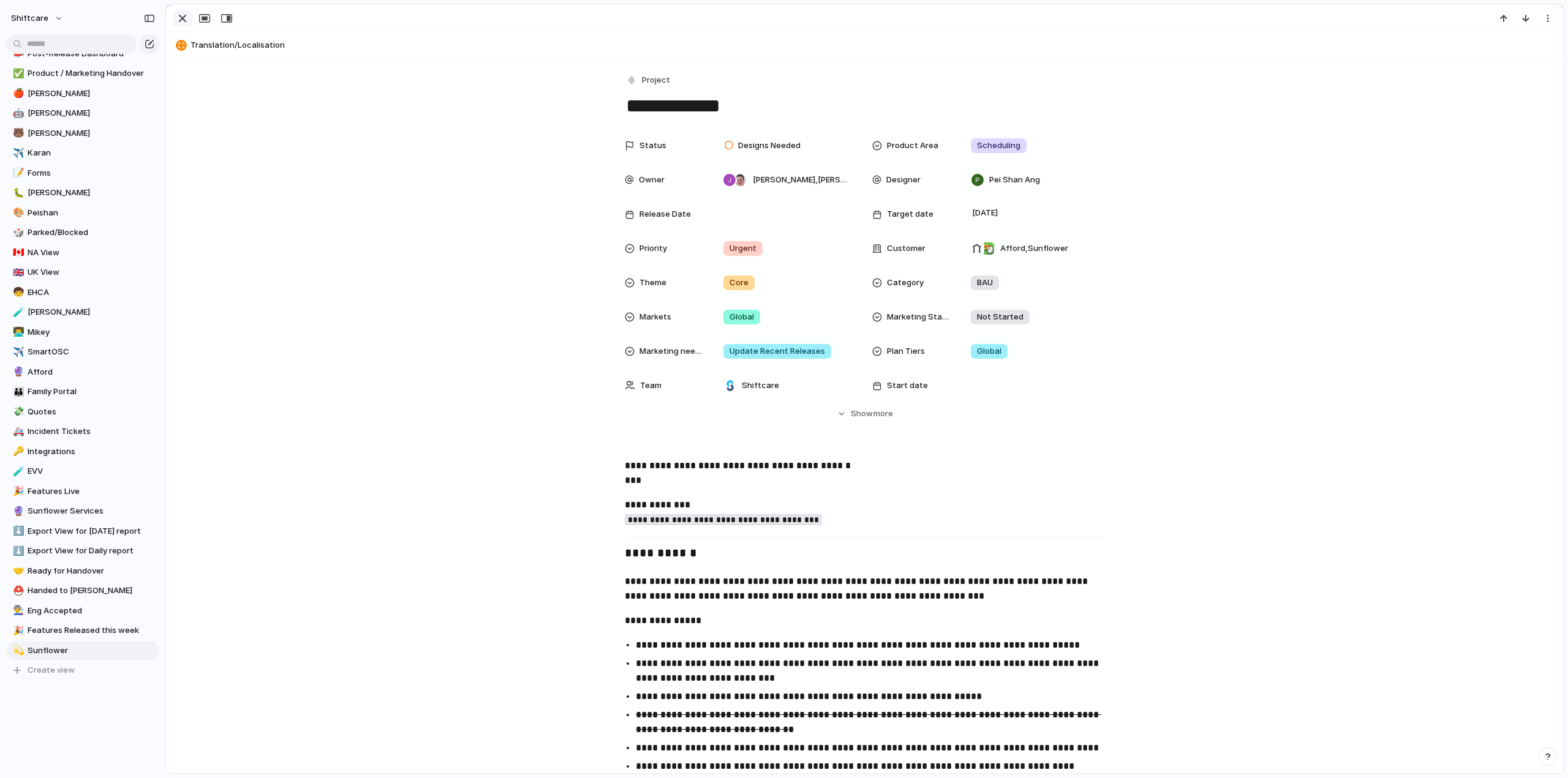
click at [180, 25] on div "button" at bounding box center [183, 18] width 15 height 15
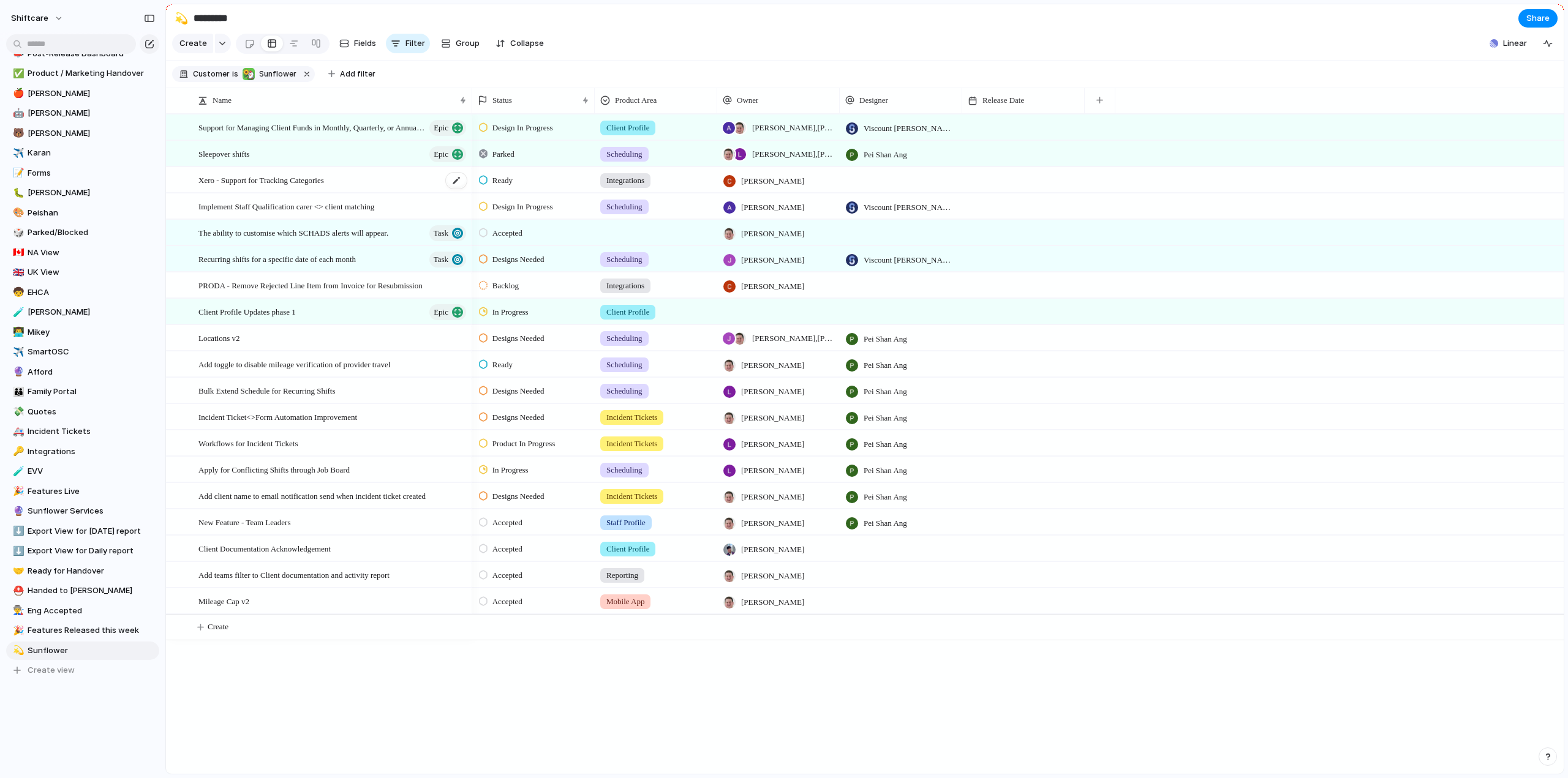
click at [268, 186] on span "Xero - Support for Tracking Categories" at bounding box center [261, 179] width 126 height 14
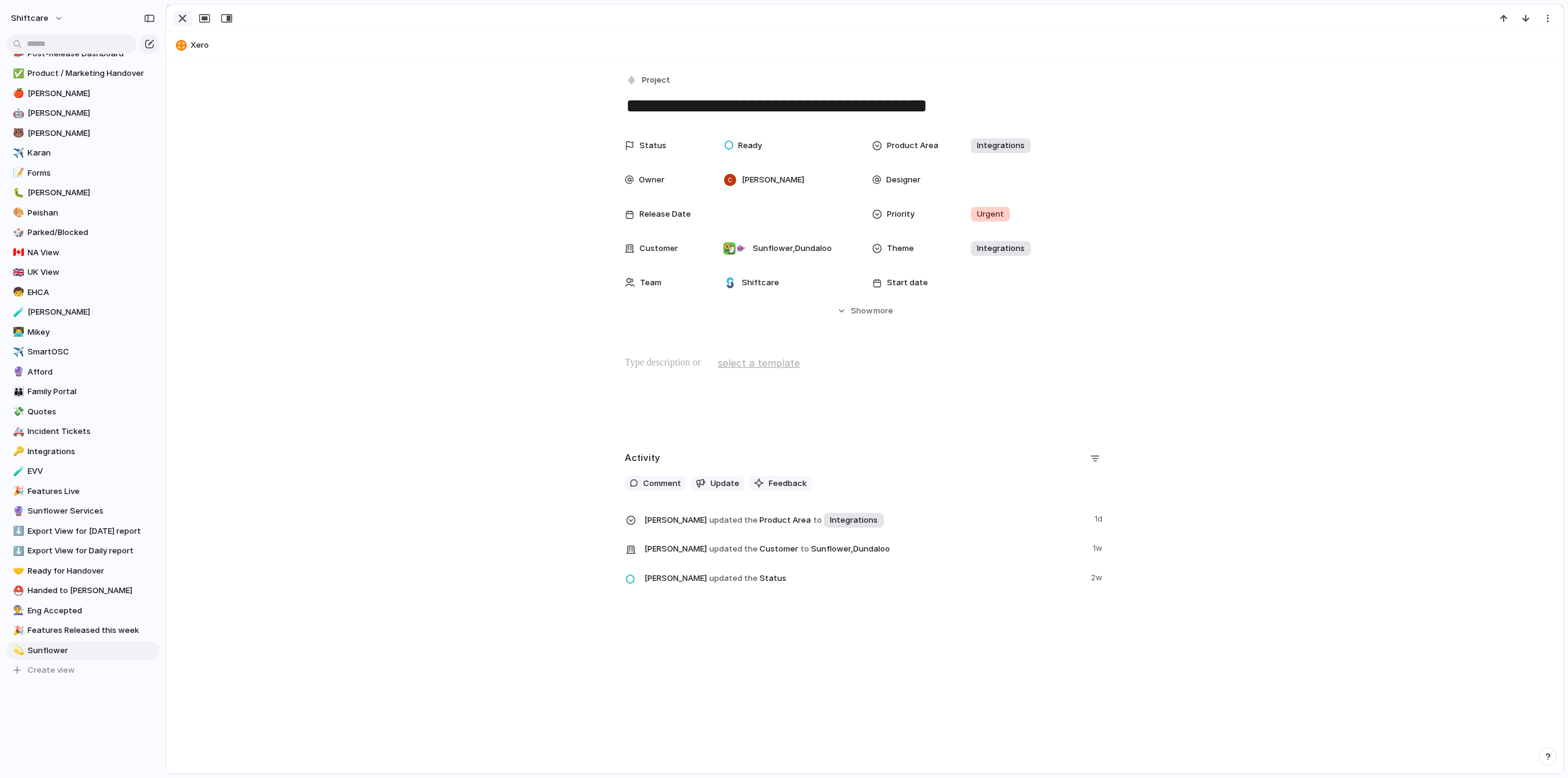
click at [187, 18] on div "button" at bounding box center [183, 18] width 15 height 15
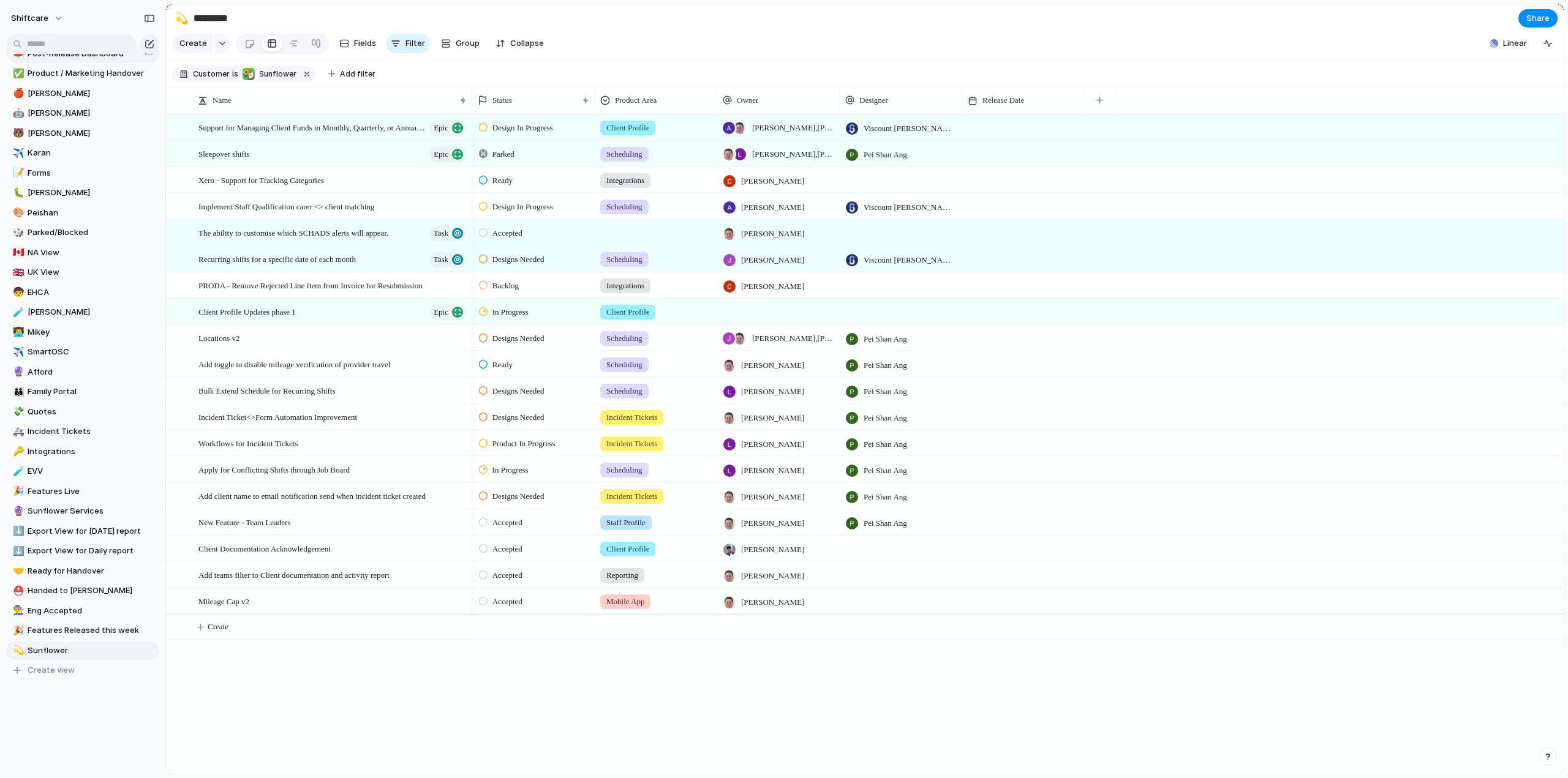
click at [87, 54] on span "Post-Release Dashboard" at bounding box center [92, 54] width 128 height 12
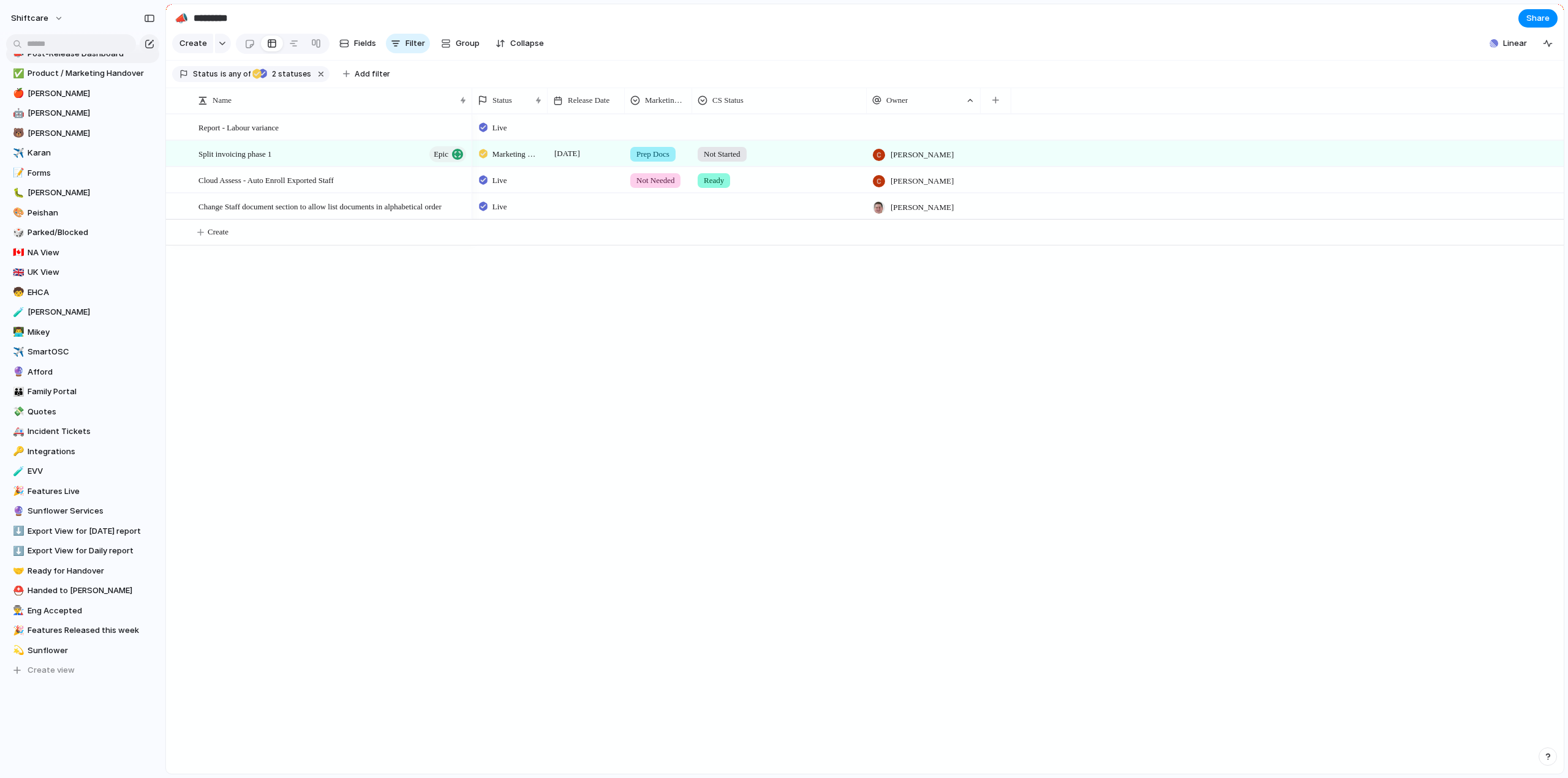
type input "**********"
click at [72, 40] on input "text" at bounding box center [70, 44] width 130 height 20
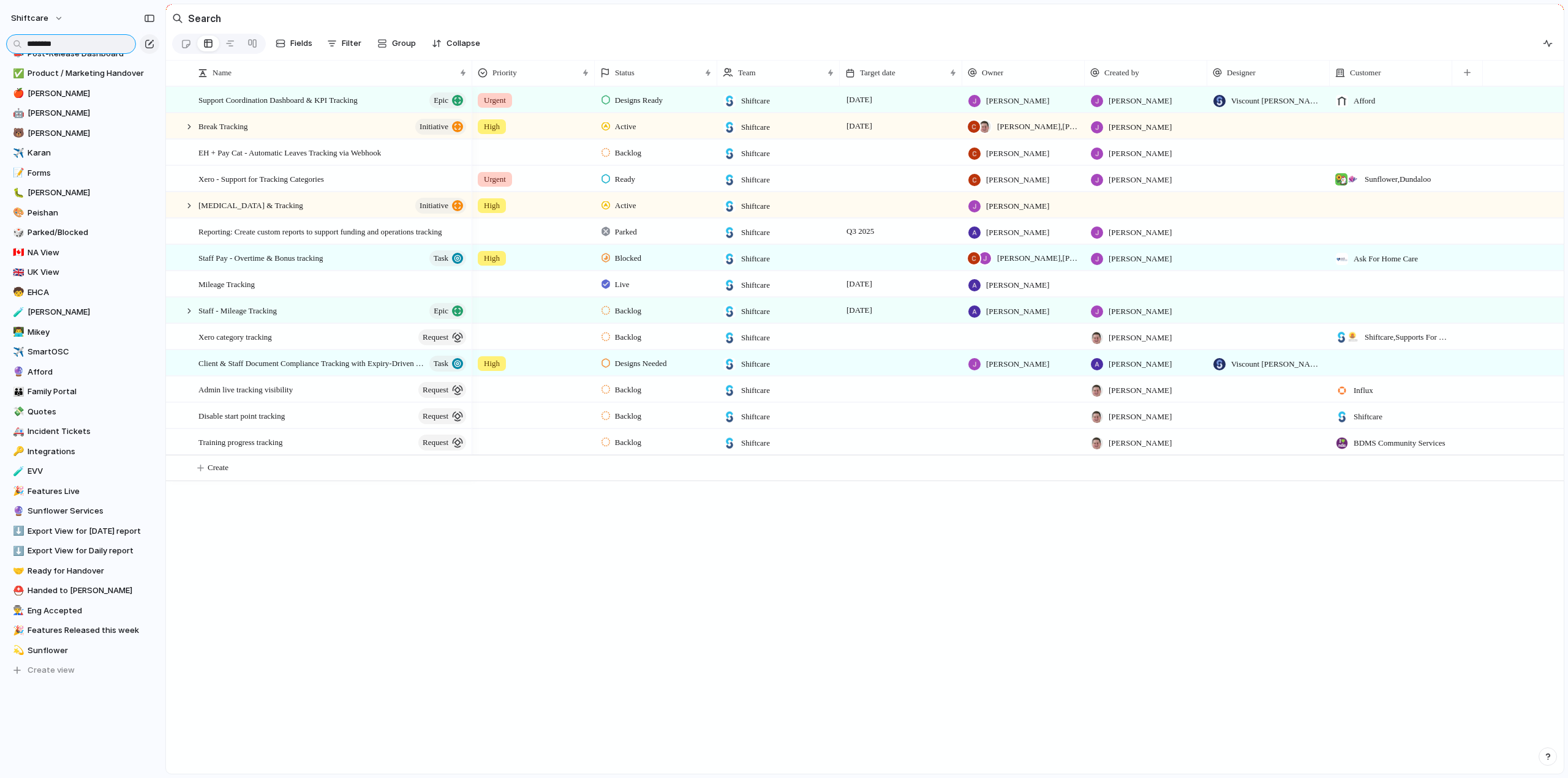
type input "********"
click at [219, 186] on span "Xero - Support for Tracking Categories" at bounding box center [261, 178] width 126 height 14
